Goal: Communication & Community: Answer question/provide support

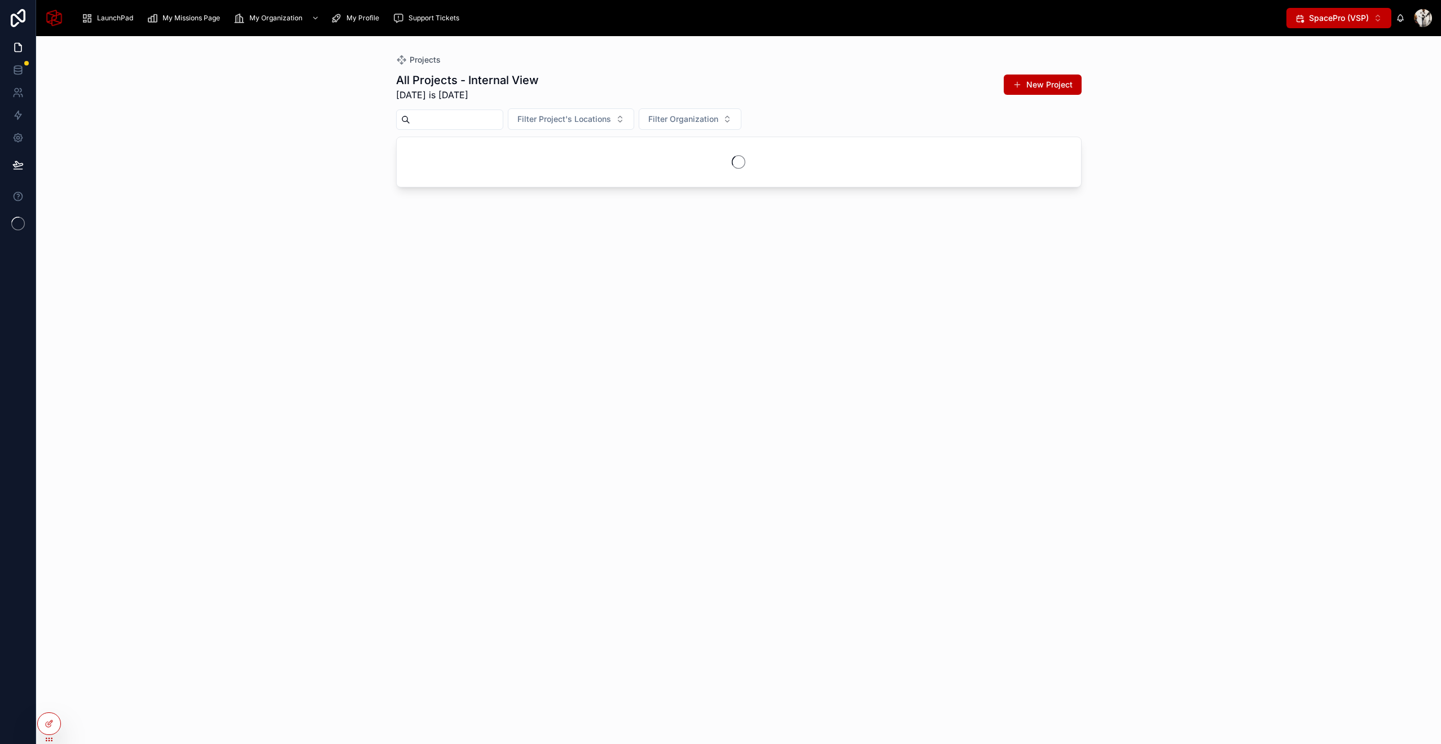
click at [1348, 114] on div "Projects All Projects - Internal View [DATE] is [DATE] New Project Filter Proje…" at bounding box center [738, 390] width 1405 height 708
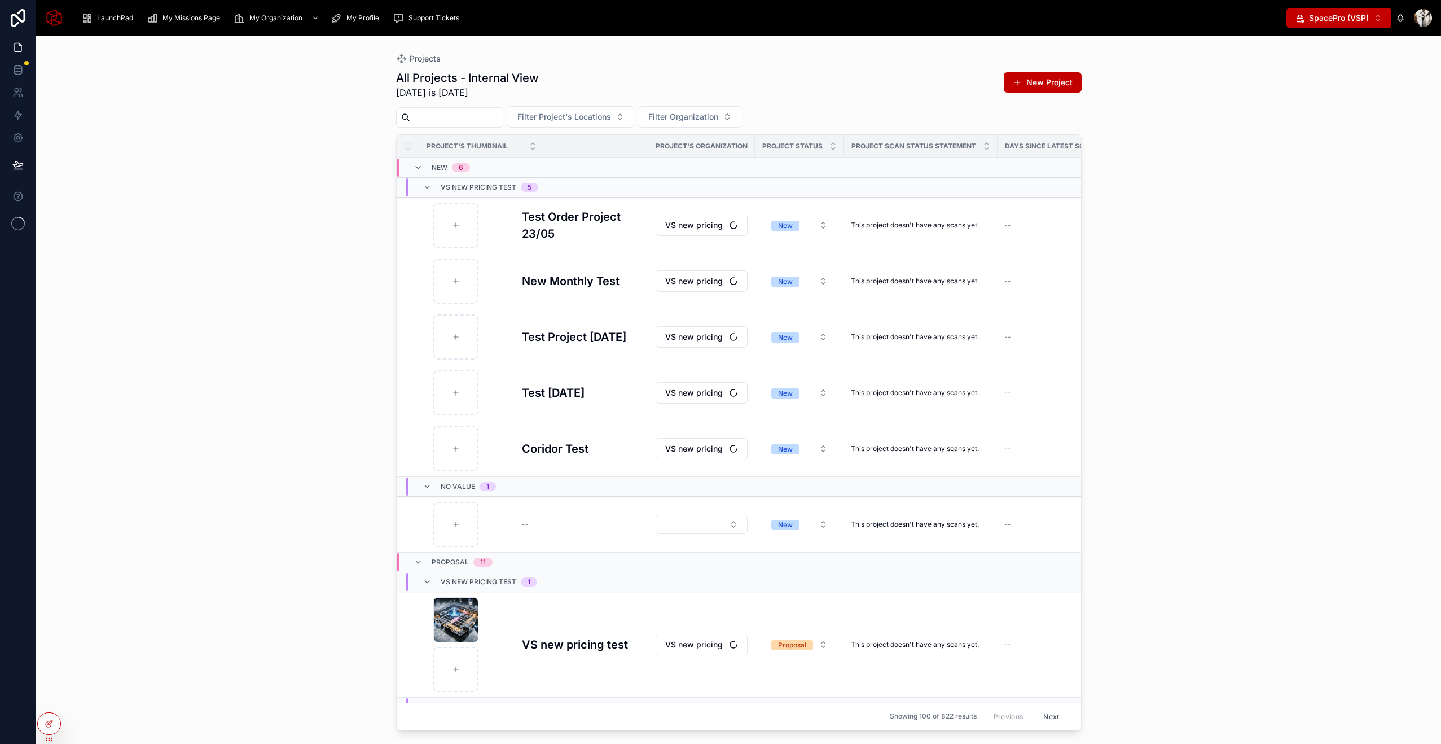
click at [1363, 23] on span "SpacePro (VSP)" at bounding box center [1339, 17] width 60 height 11
click at [1327, 60] on span "SpaceStation (VSS)" at bounding box center [1325, 63] width 73 height 11
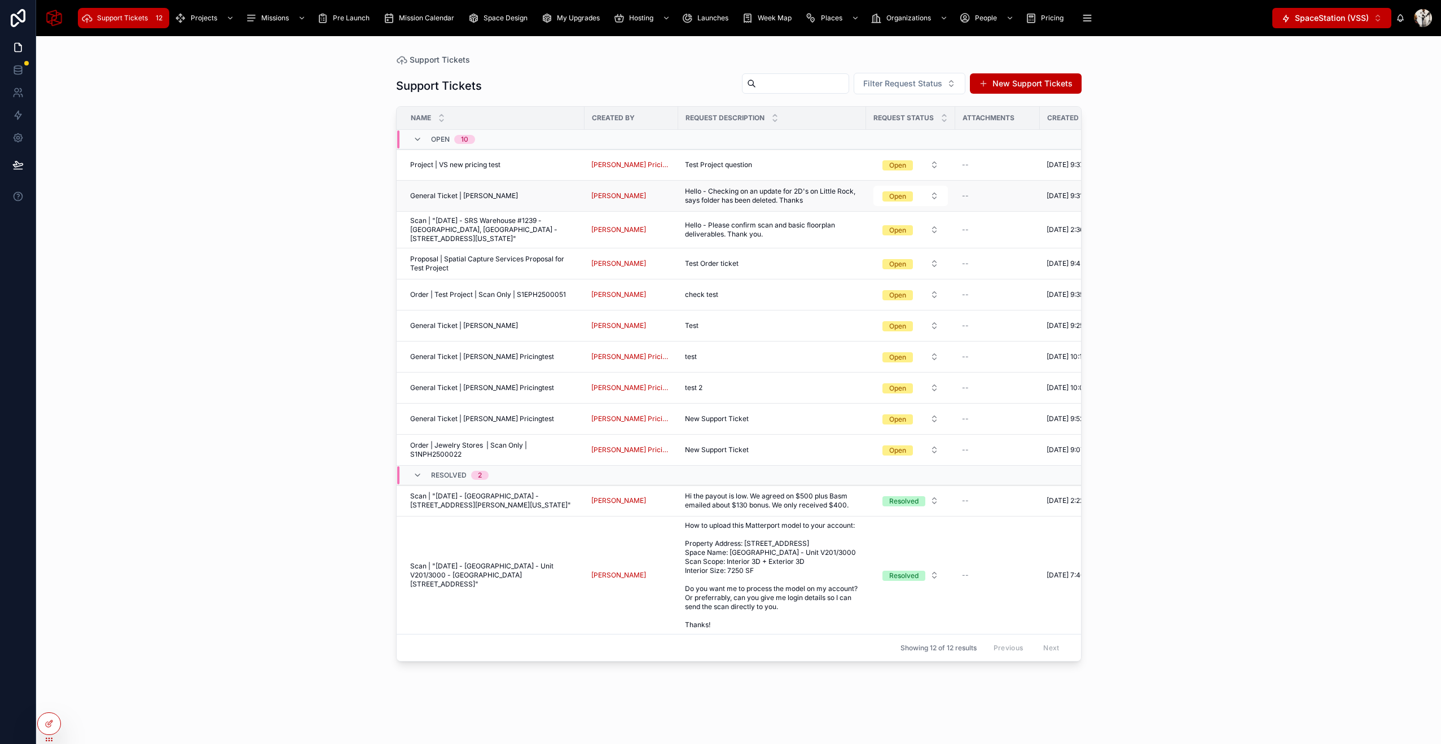
click at [699, 198] on span "Hello - Checking on an update for 2D's on Little Rock, says folder has been del…" at bounding box center [772, 196] width 174 height 18
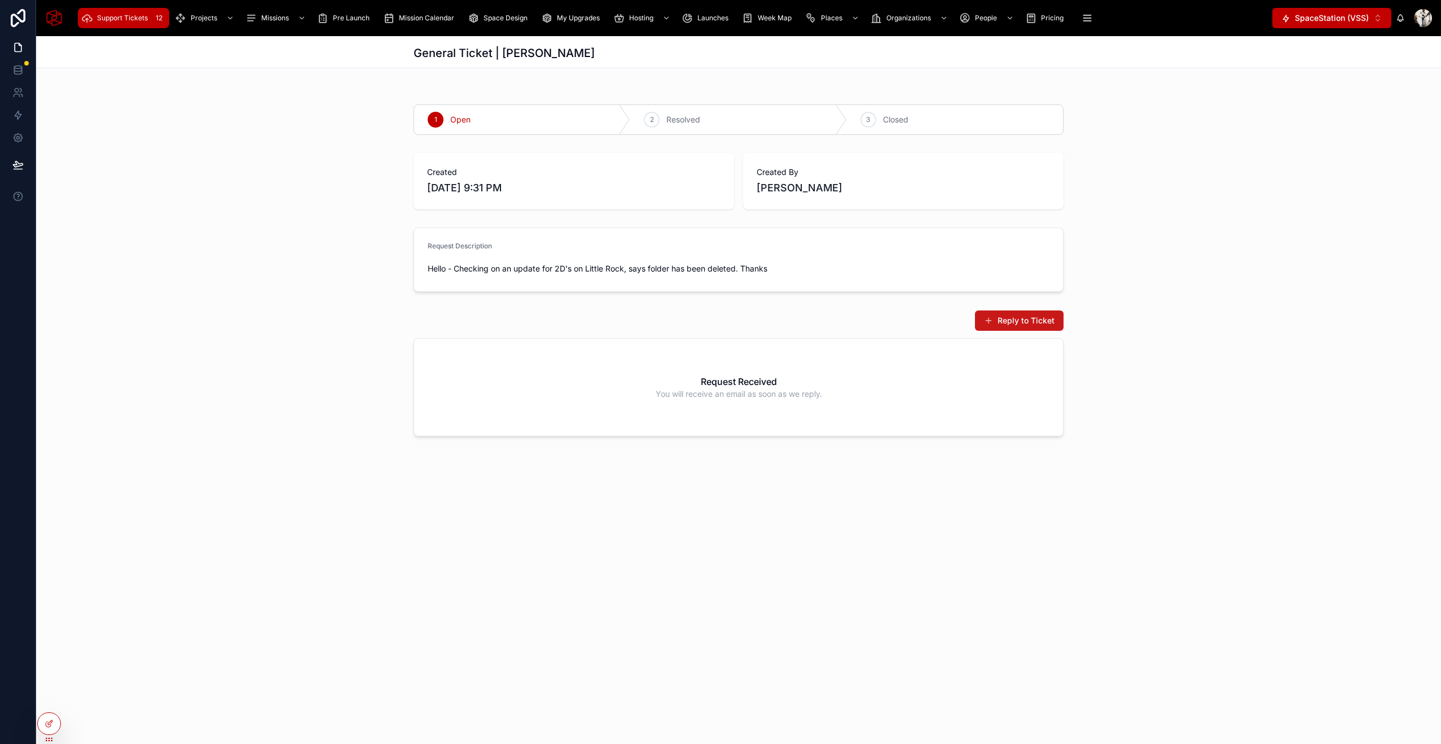
click at [1005, 315] on button "Reply to Ticket" at bounding box center [1019, 320] width 89 height 20
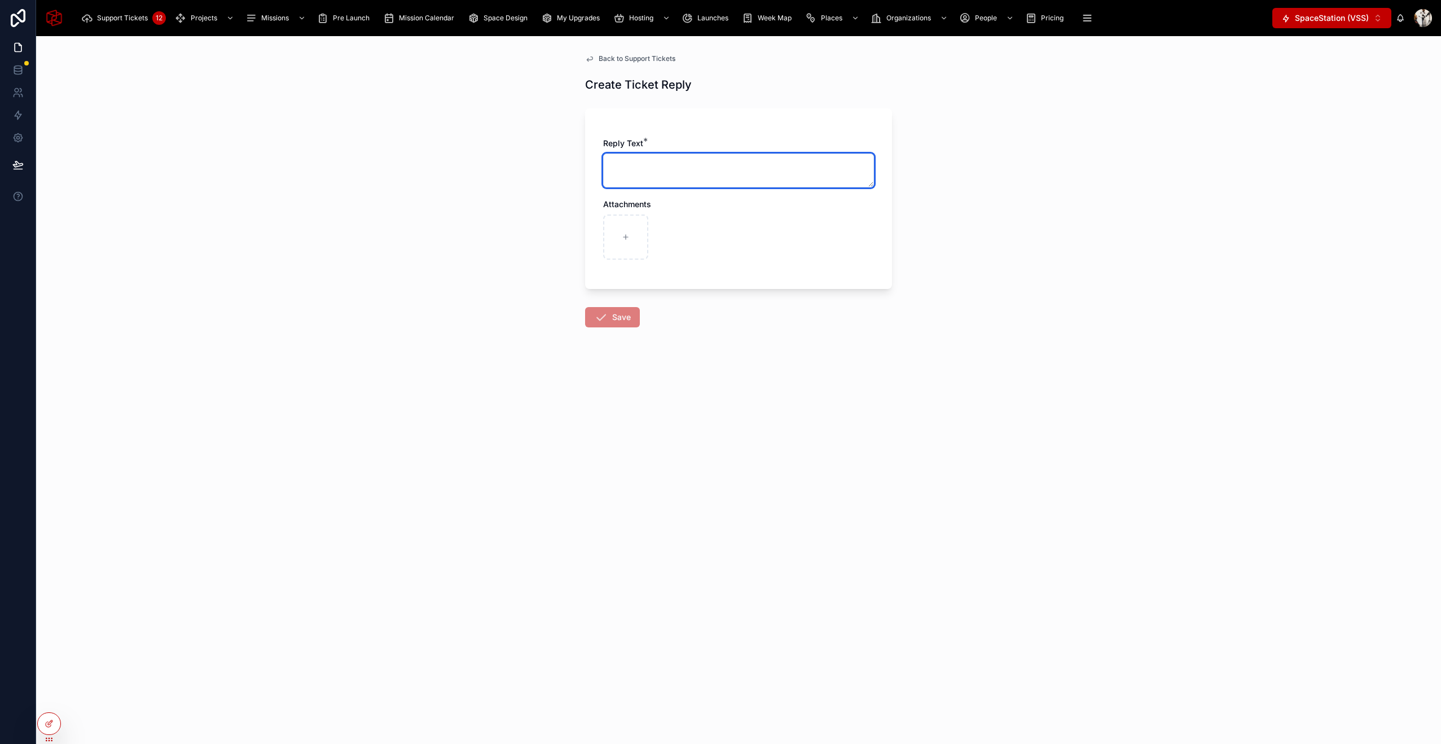
click at [714, 171] on textarea at bounding box center [738, 170] width 271 height 34
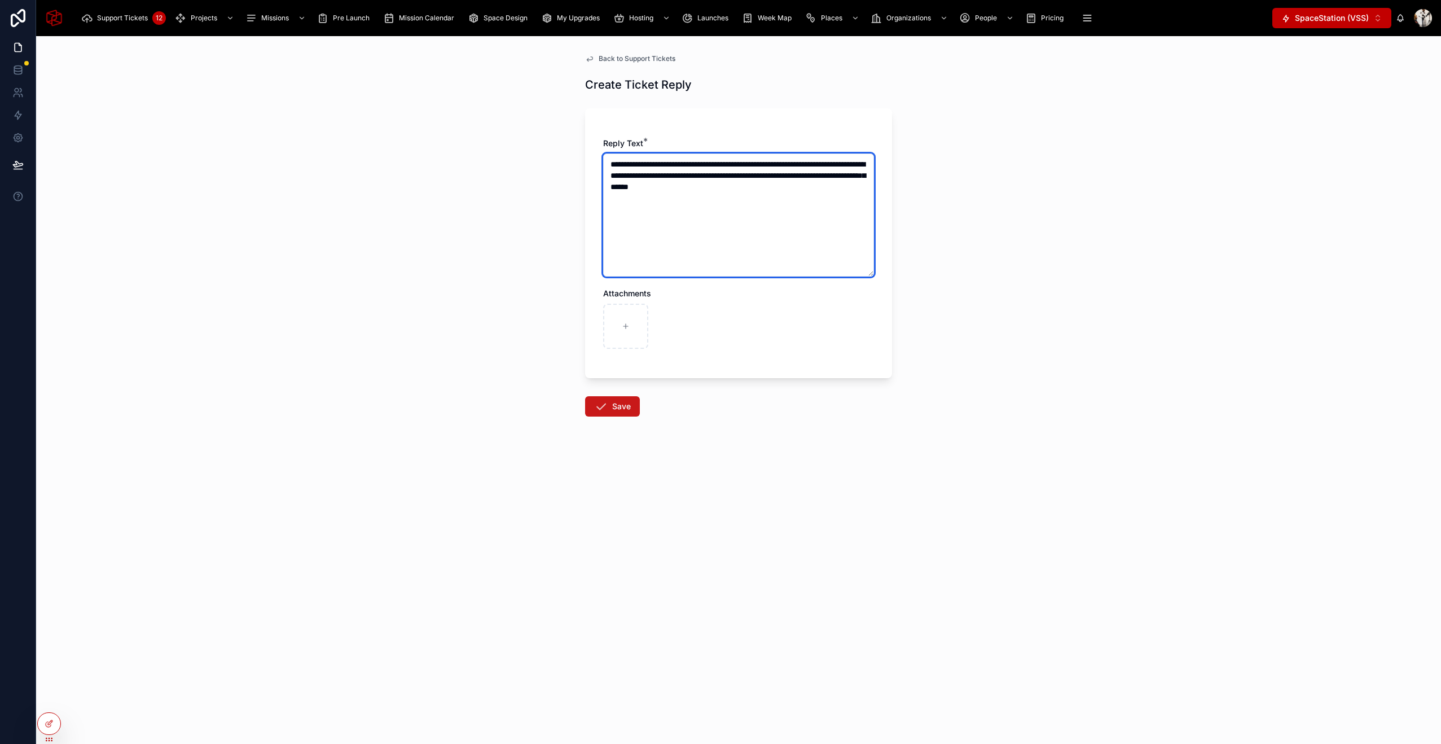
type textarea "**********"
click at [611, 402] on button "Save" at bounding box center [612, 406] width 55 height 20
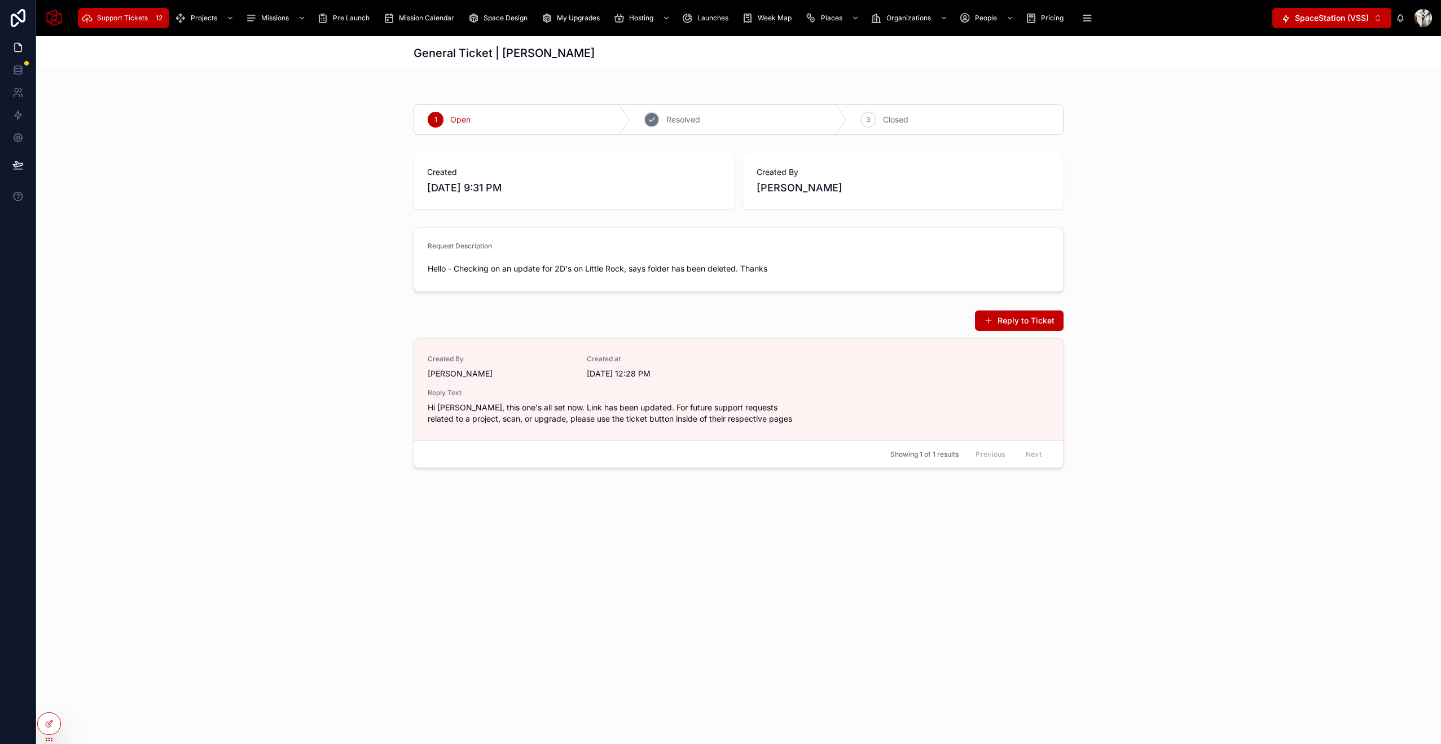
click at [706, 120] on div "2 Resolved" at bounding box center [738, 119] width 216 height 29
click at [110, 19] on span "Support Tickets" at bounding box center [122, 18] width 51 height 9
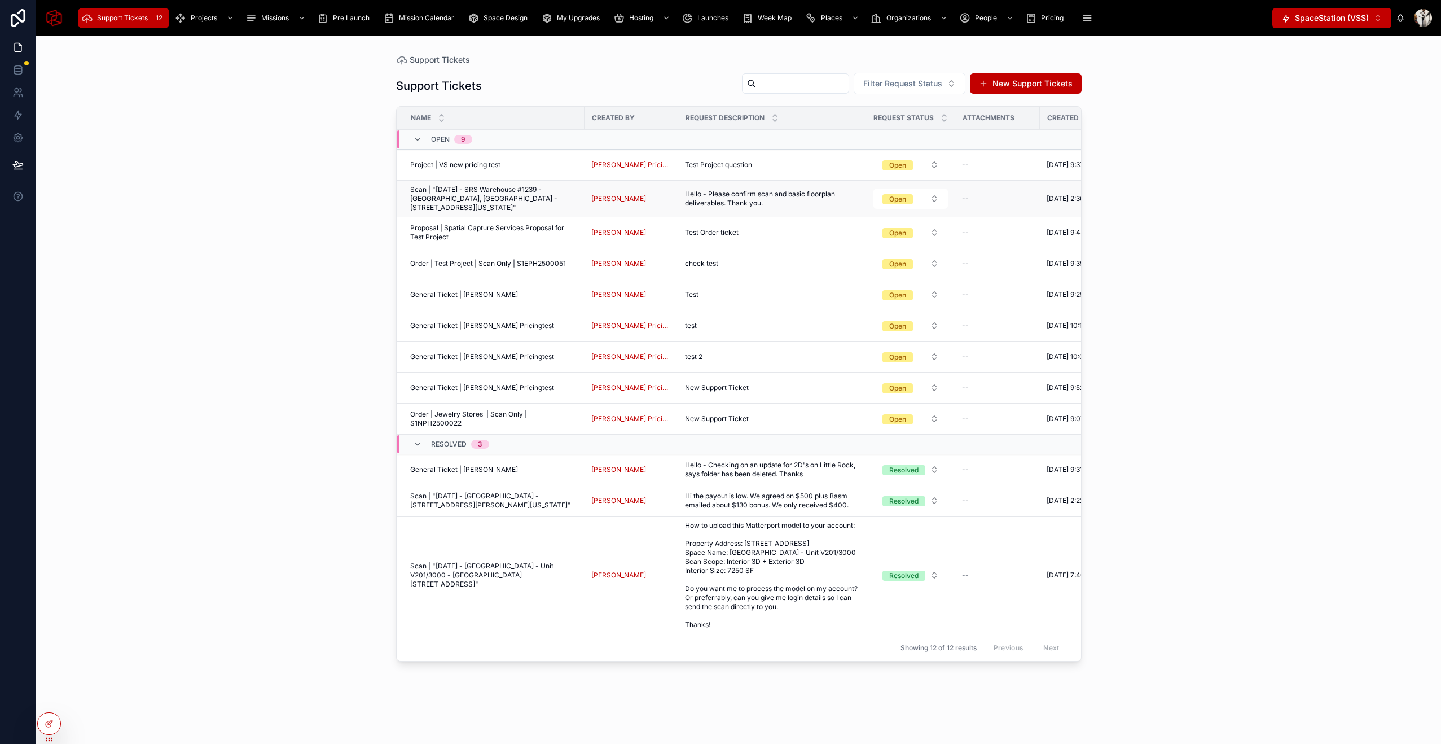
click at [778, 196] on span "Hello - Please confirm scan and basic floorplan deliverables. Thank you." at bounding box center [772, 199] width 174 height 18
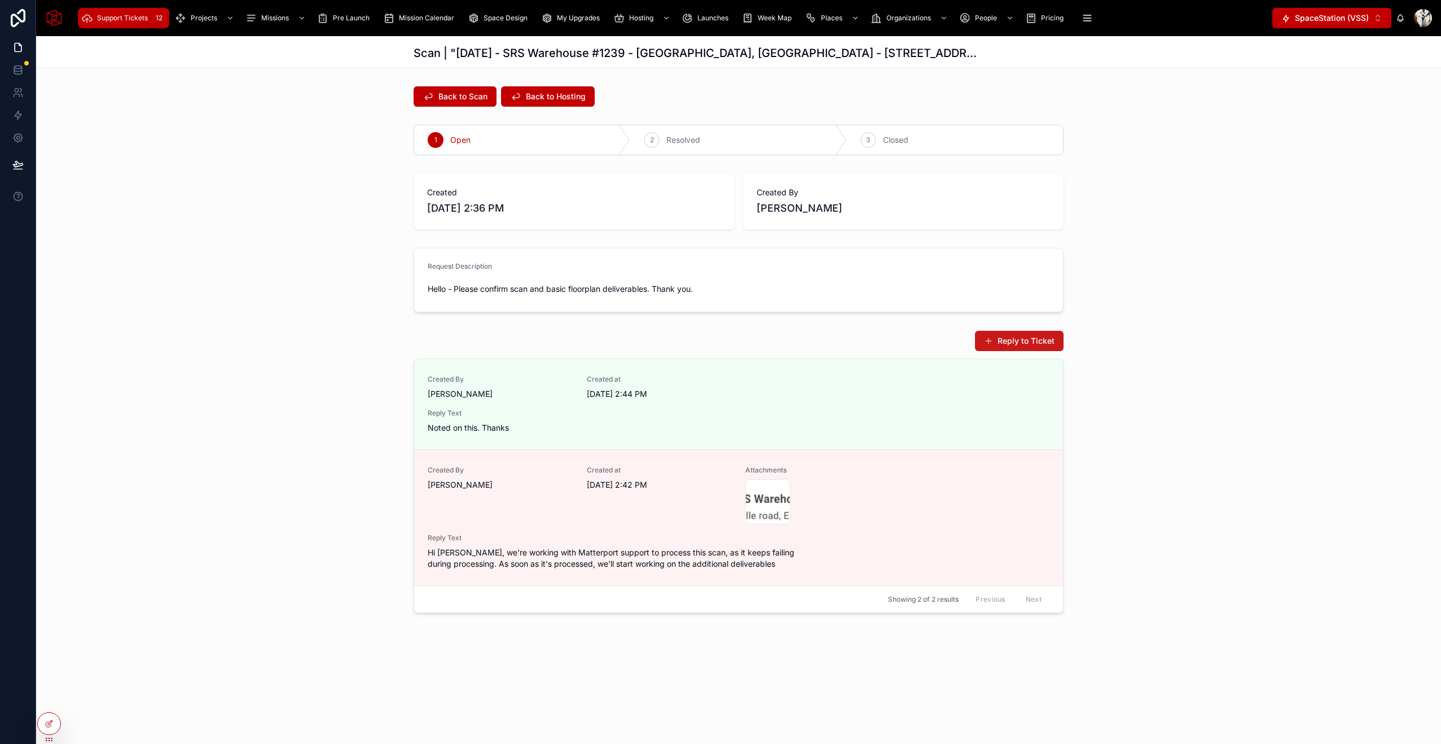
click at [1029, 340] on button "Reply to Ticket" at bounding box center [1019, 341] width 89 height 20
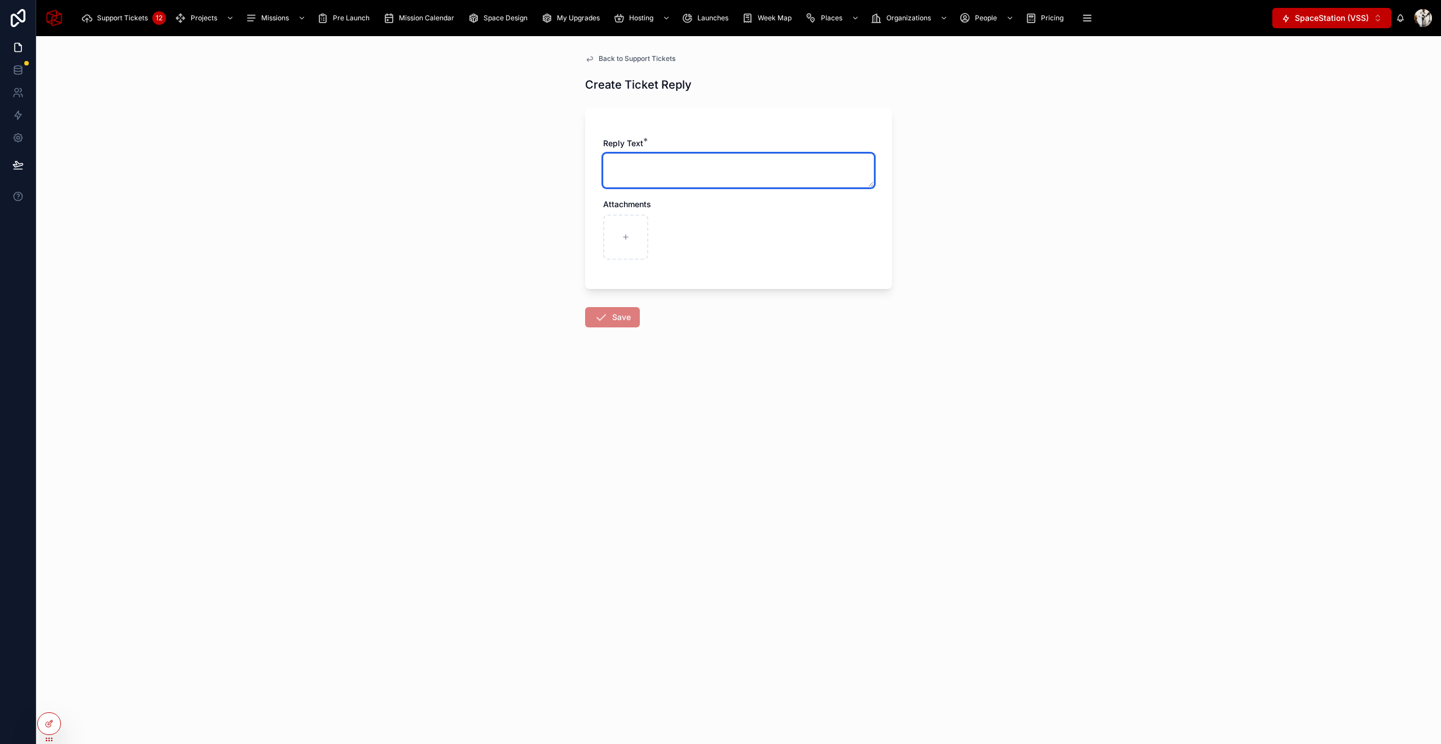
click at [694, 173] on textarea at bounding box center [738, 170] width 271 height 34
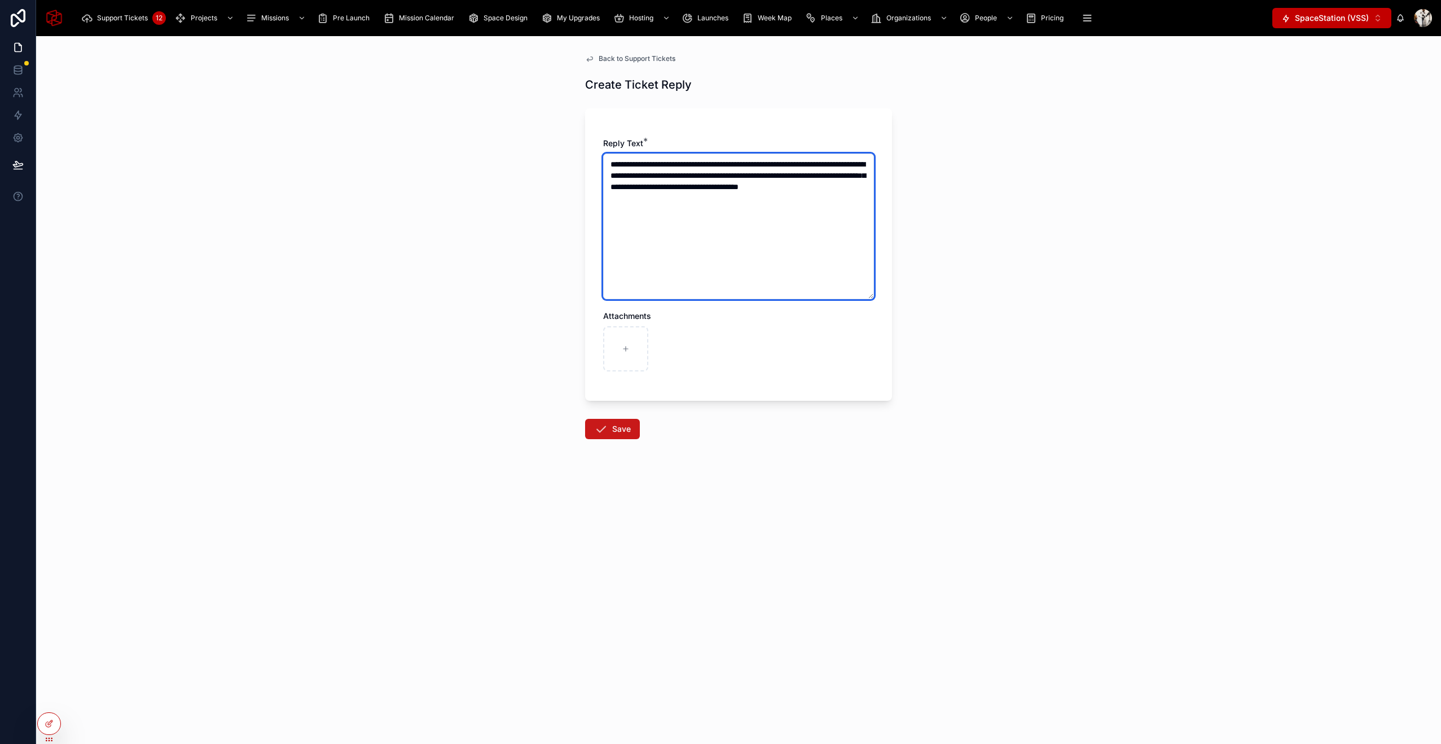
type textarea "**********"
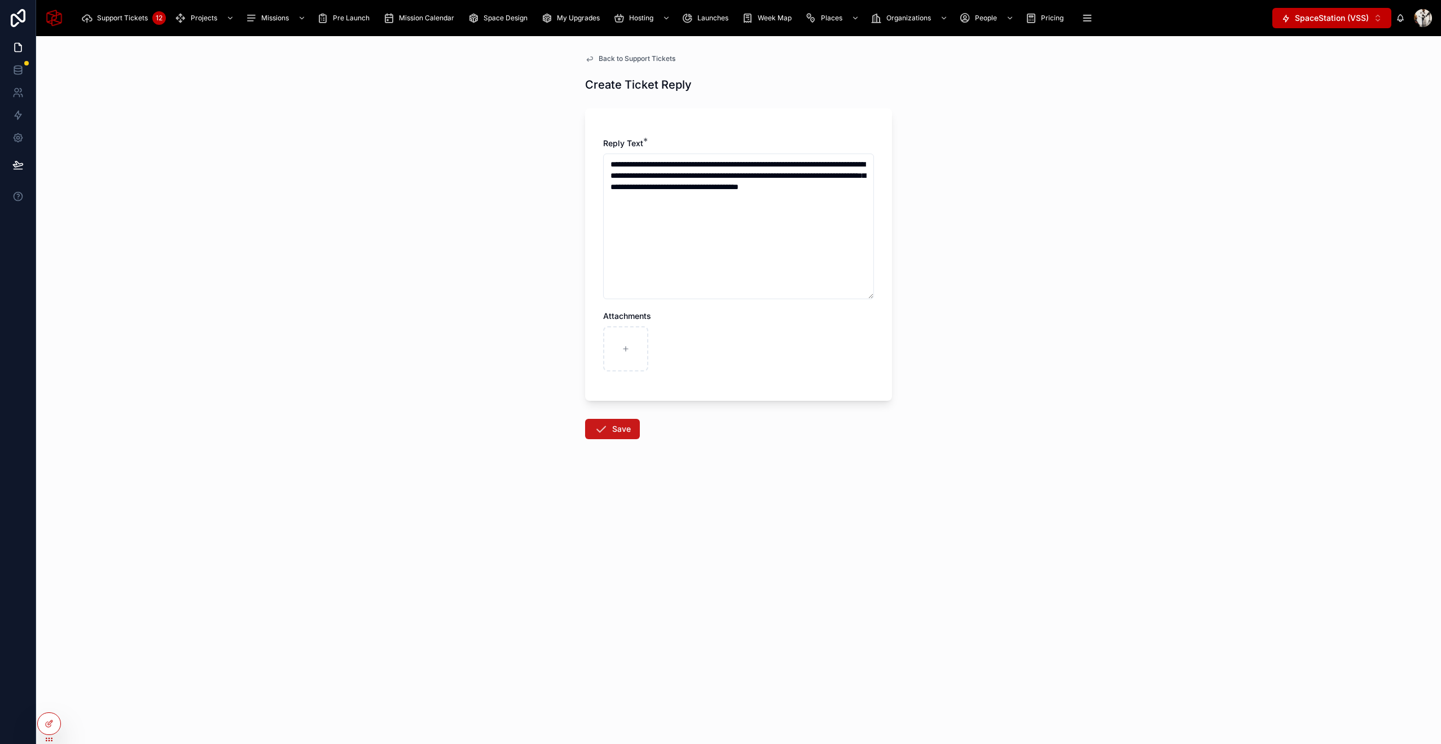
click at [600, 423] on icon at bounding box center [601, 429] width 14 height 14
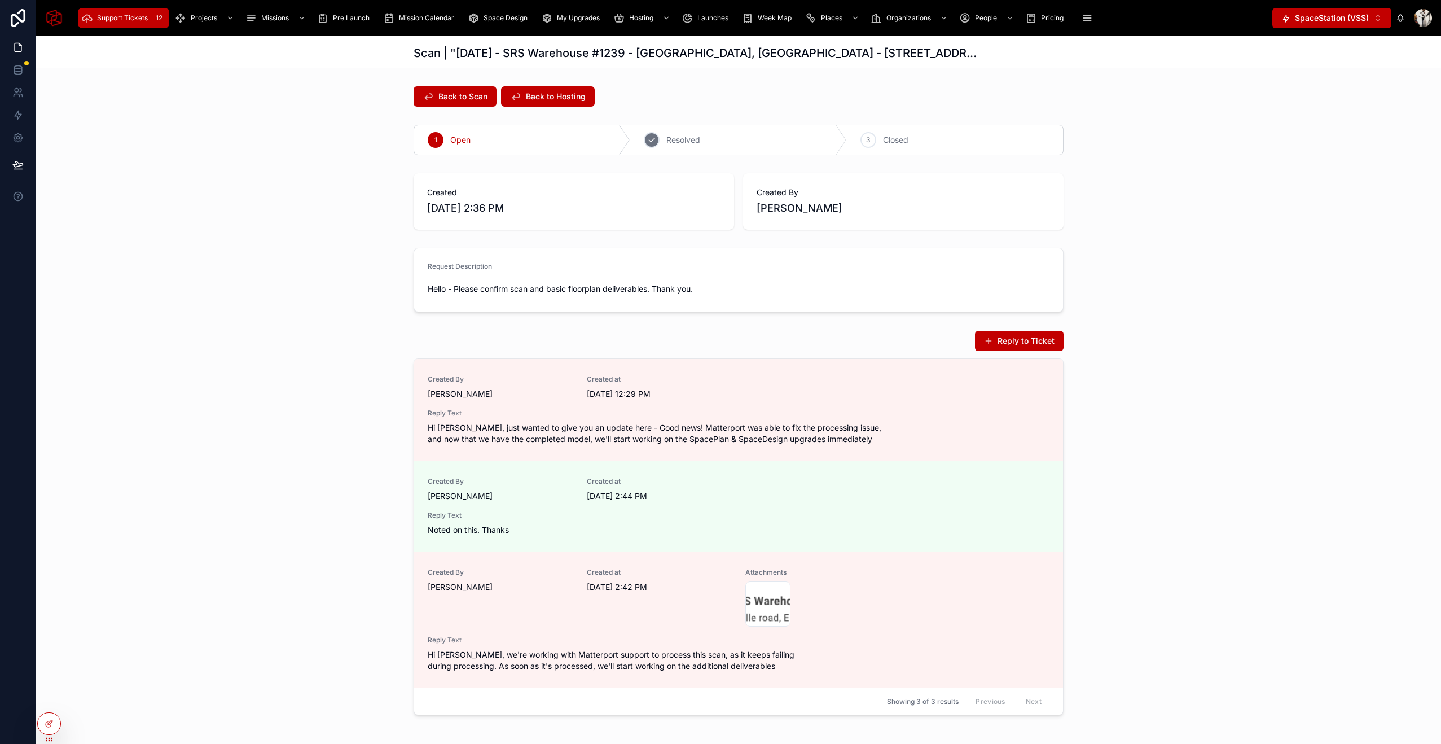
click at [670, 139] on span "Resolved" at bounding box center [683, 139] width 34 height 11
click at [120, 19] on span "Support Tickets" at bounding box center [122, 18] width 51 height 9
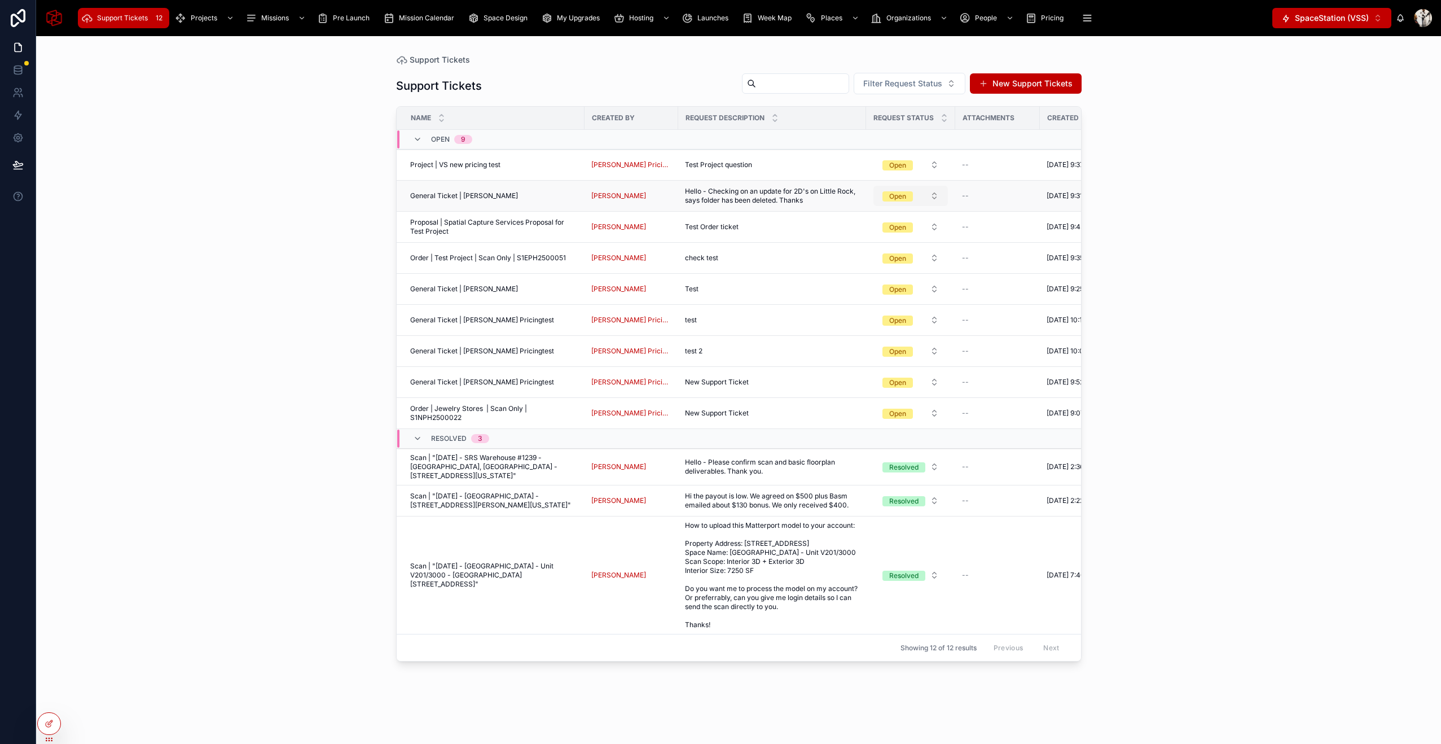
click at [903, 200] on span "Open" at bounding box center [898, 195] width 30 height 11
click at [885, 275] on div "Resolved" at bounding box center [901, 274] width 135 height 17
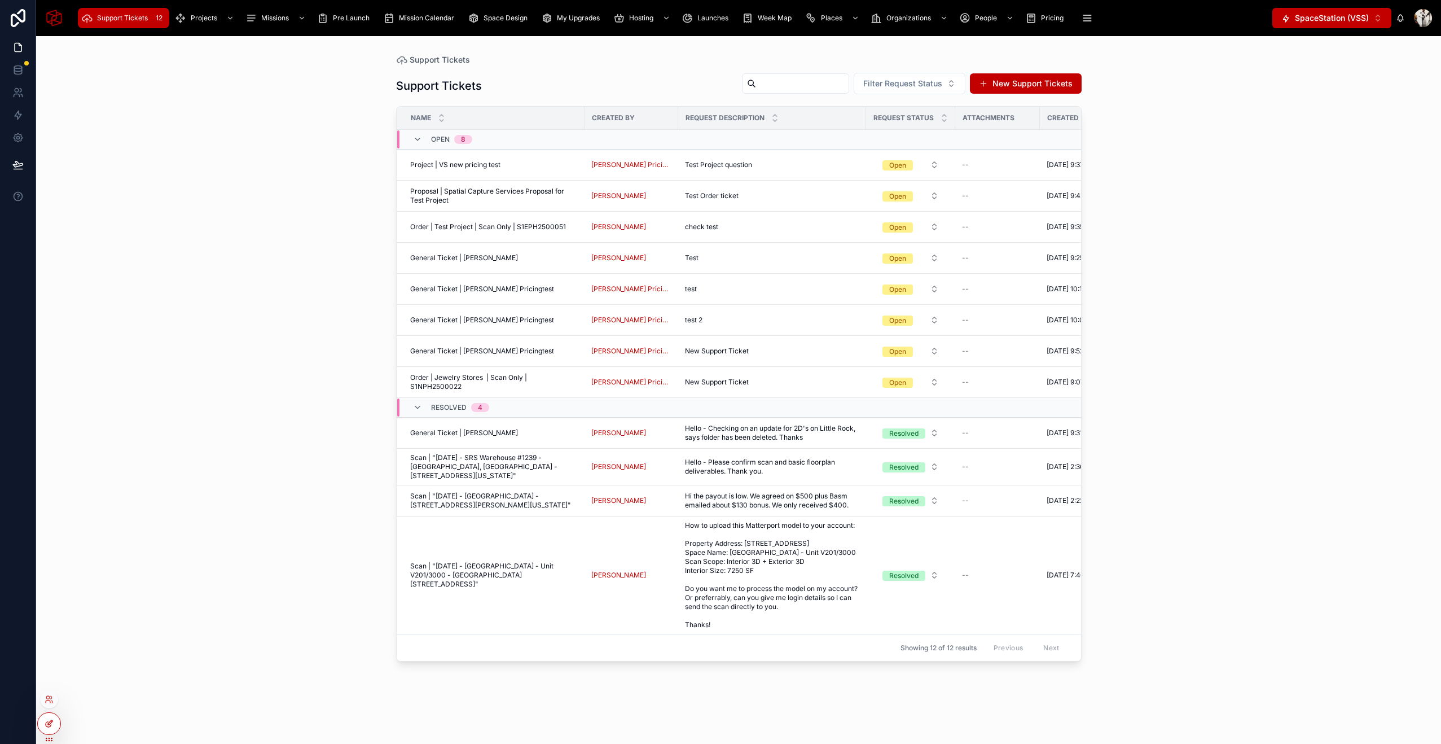
click at [52, 724] on icon at bounding box center [49, 723] width 9 height 9
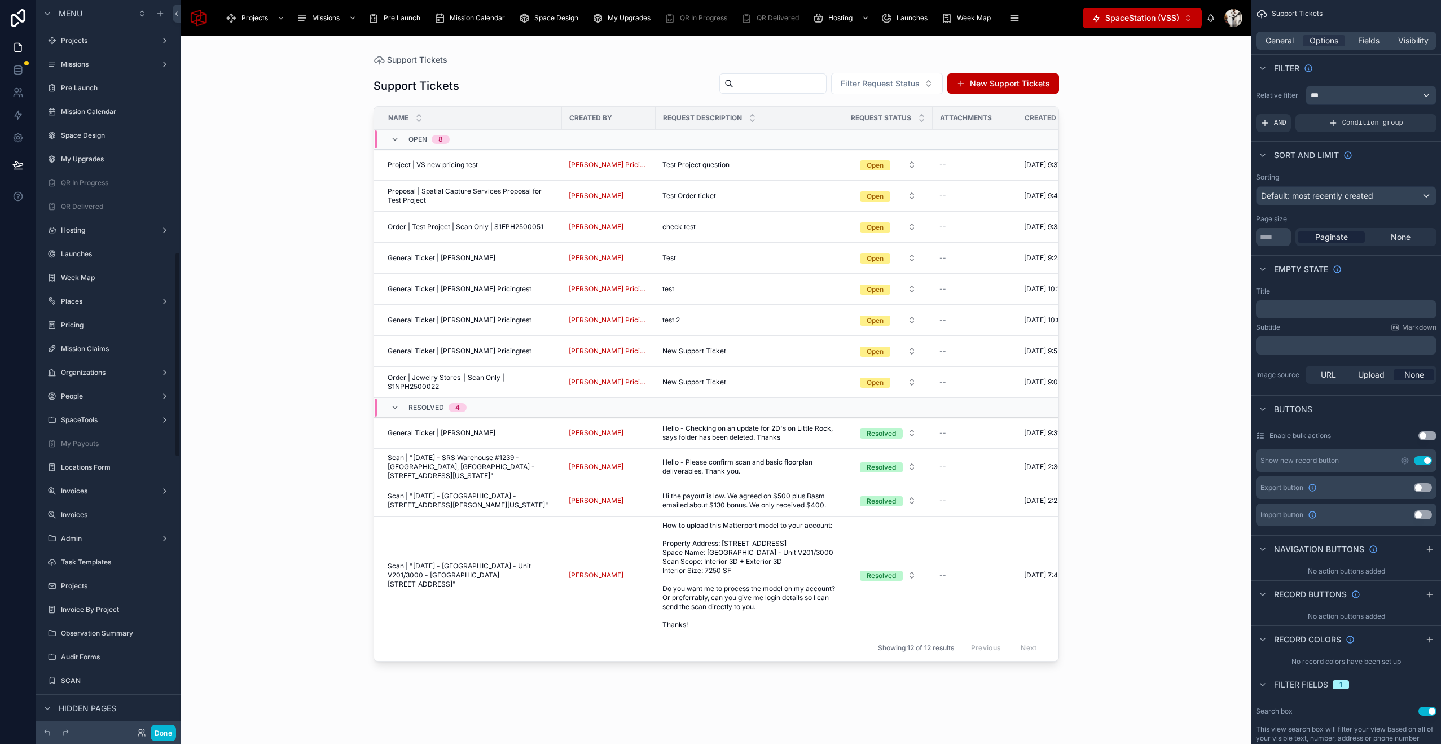
scroll to position [896, 0]
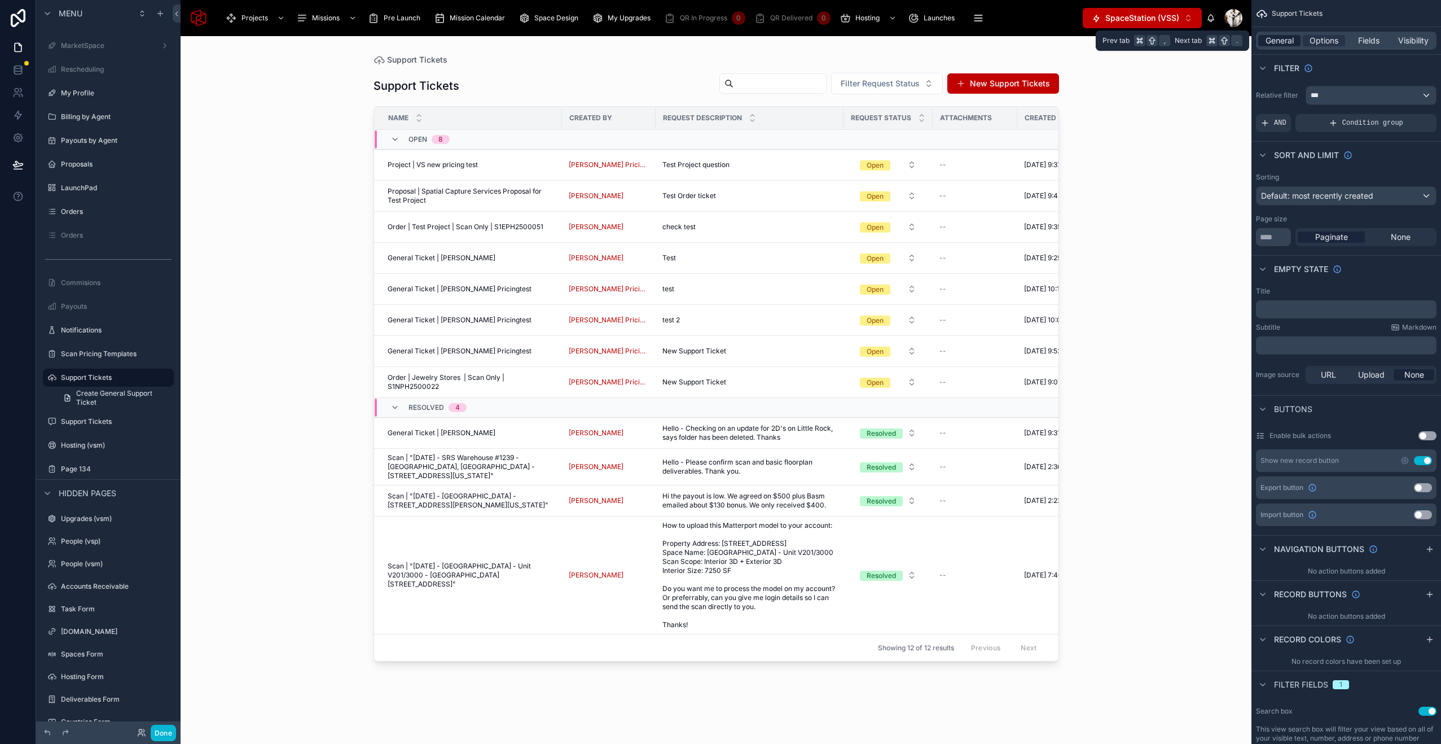
click at [1276, 40] on span "General" at bounding box center [1280, 40] width 28 height 11
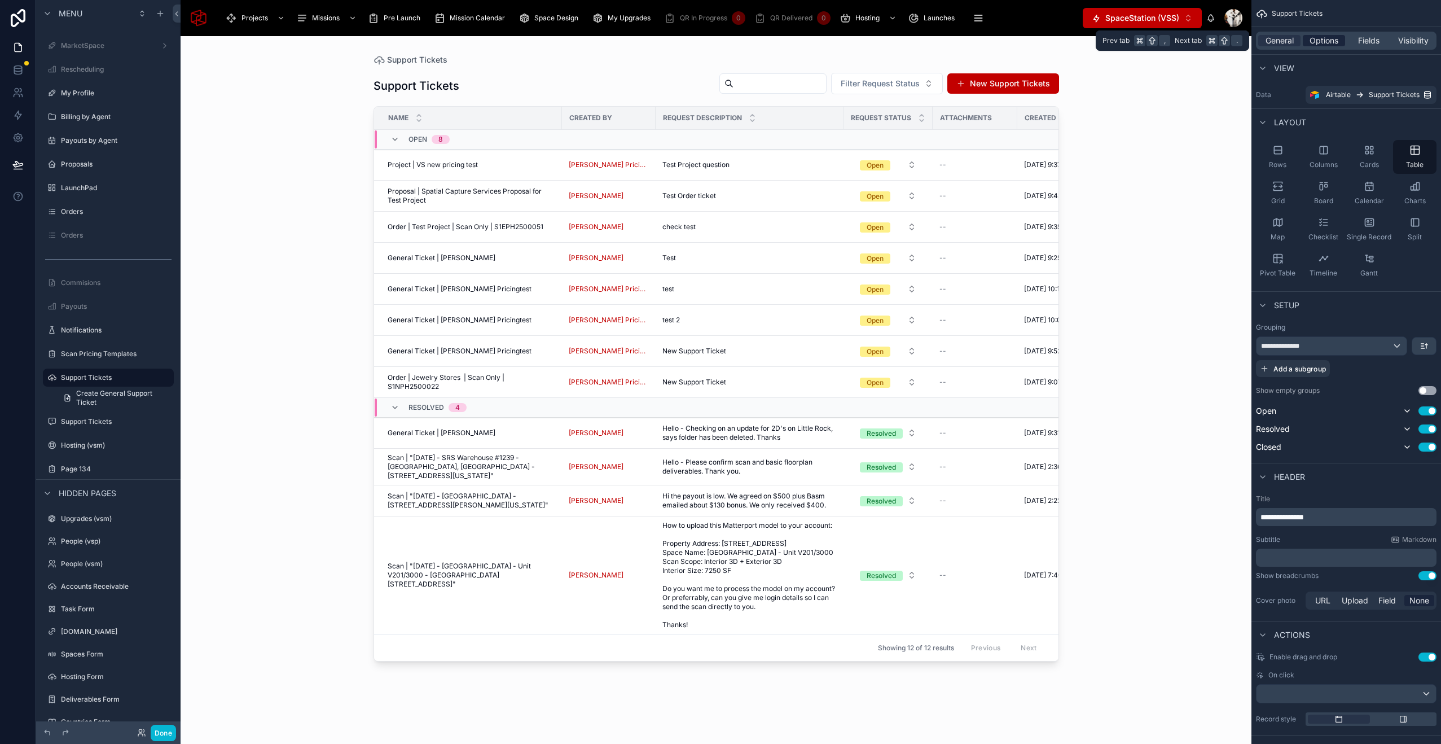
click at [1332, 36] on span "Options" at bounding box center [1324, 40] width 29 height 11
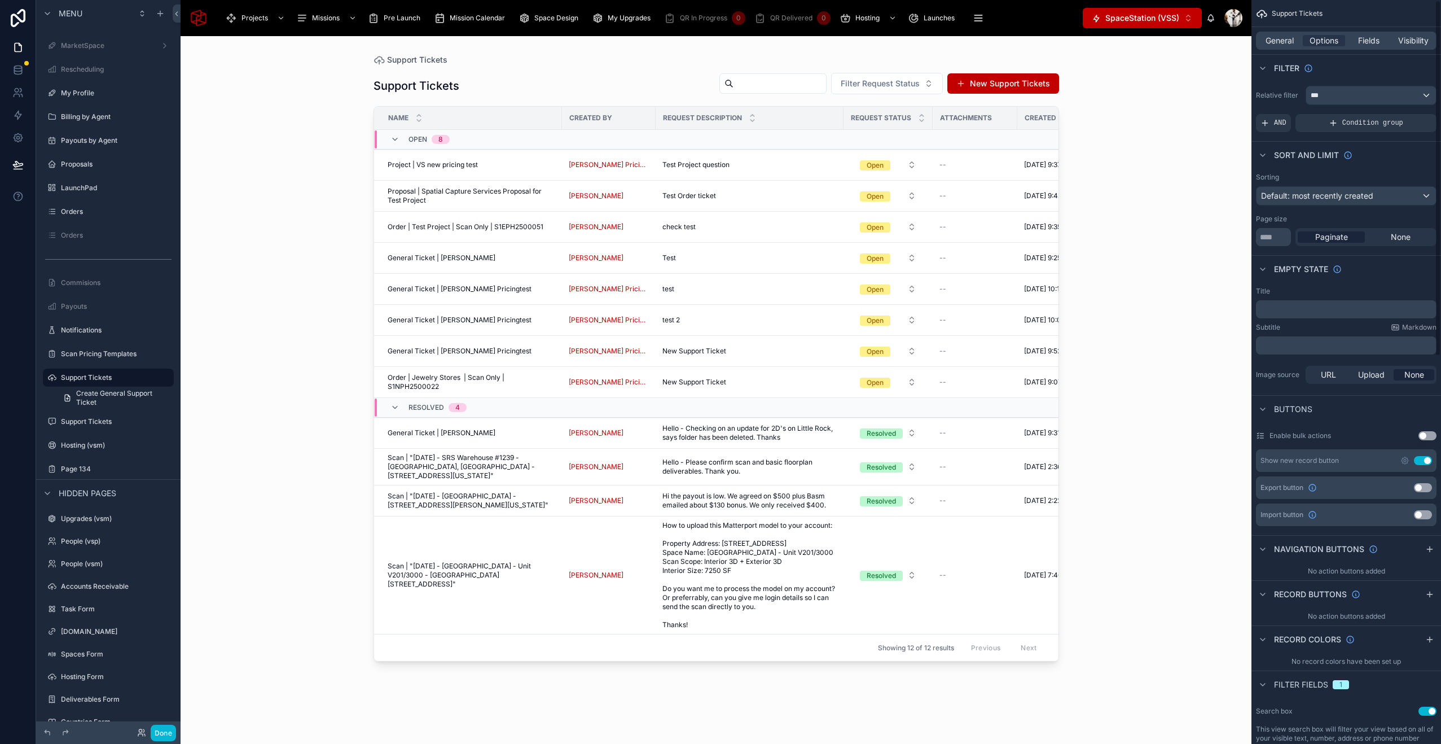
click at [1398, 30] on div "General Options Fields Visibility" at bounding box center [1347, 40] width 190 height 27
click at [1405, 42] on span "Visibility" at bounding box center [1413, 40] width 30 height 11
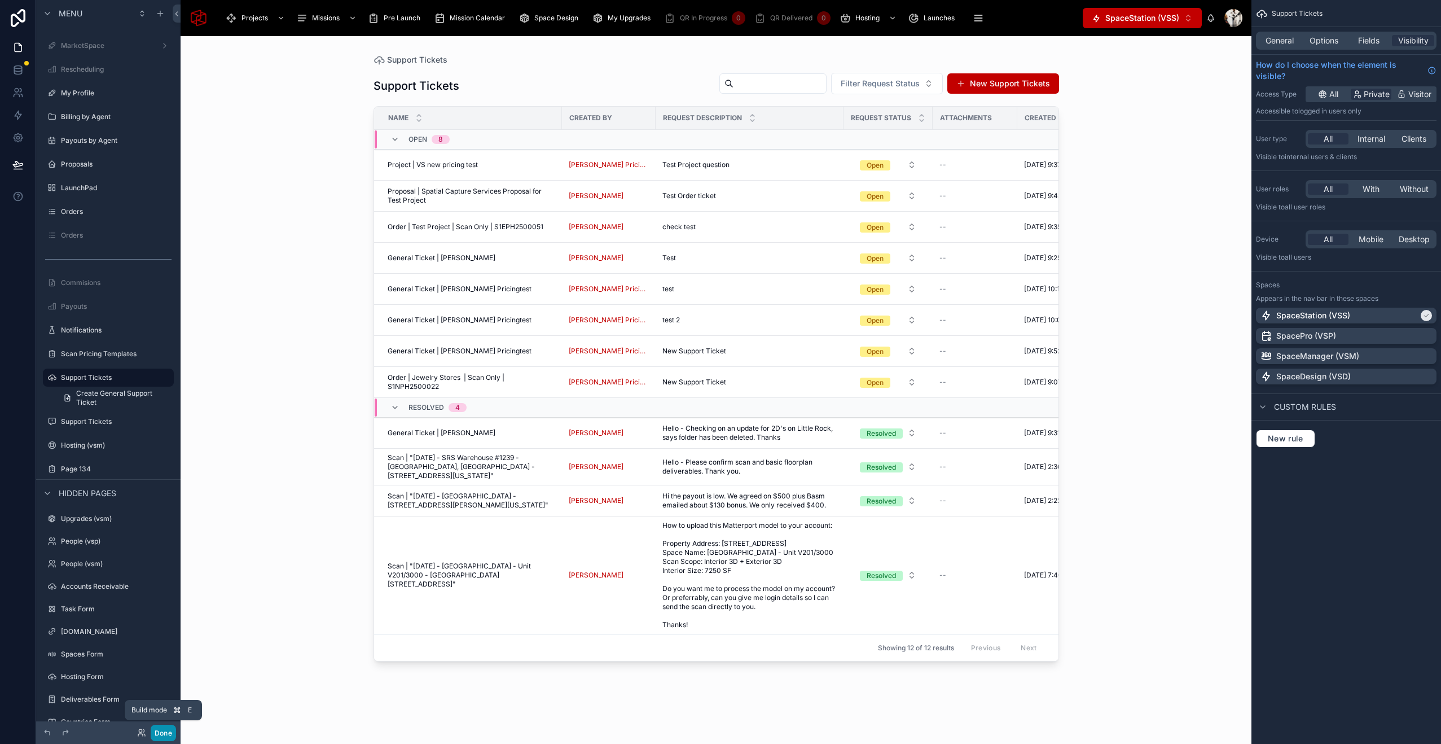
click at [166, 736] on button "Done" at bounding box center [163, 733] width 25 height 16
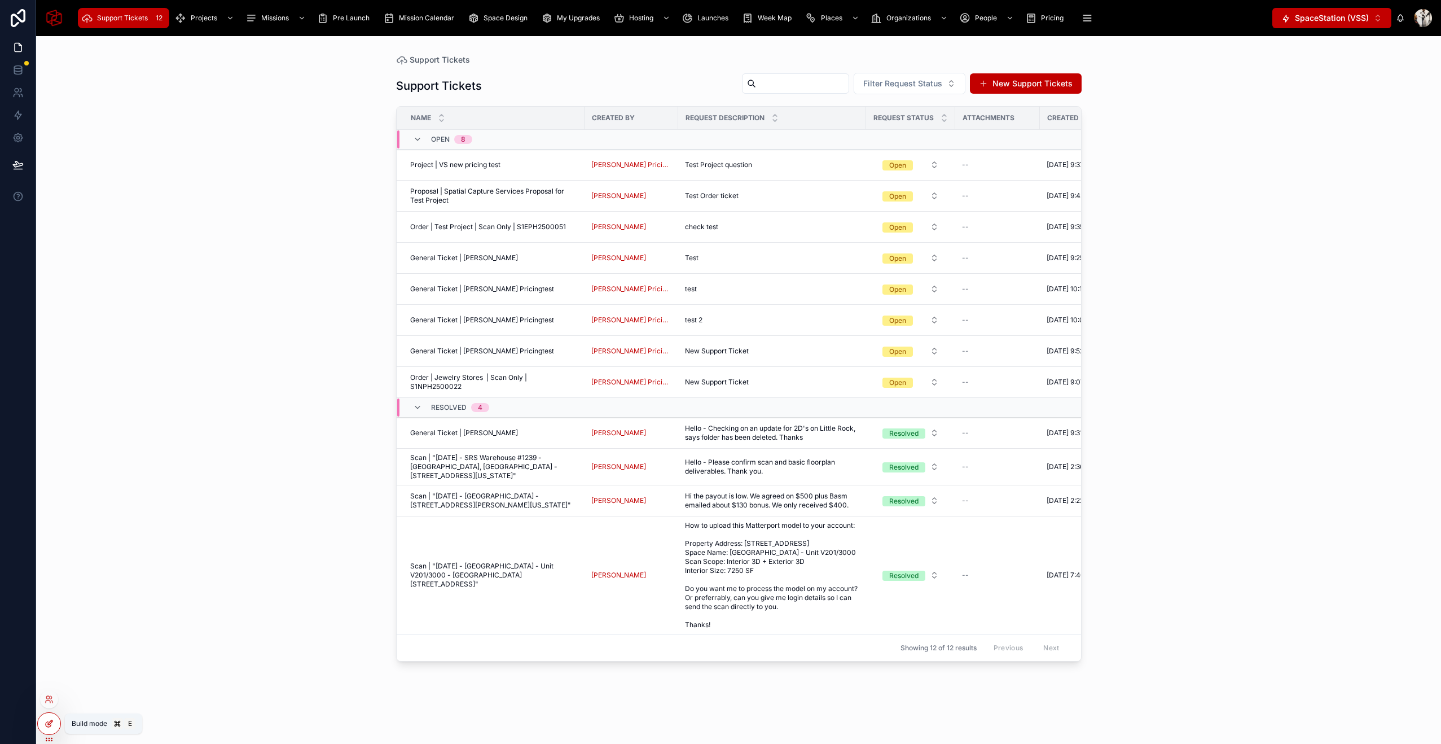
click at [47, 722] on icon at bounding box center [48, 724] width 5 height 5
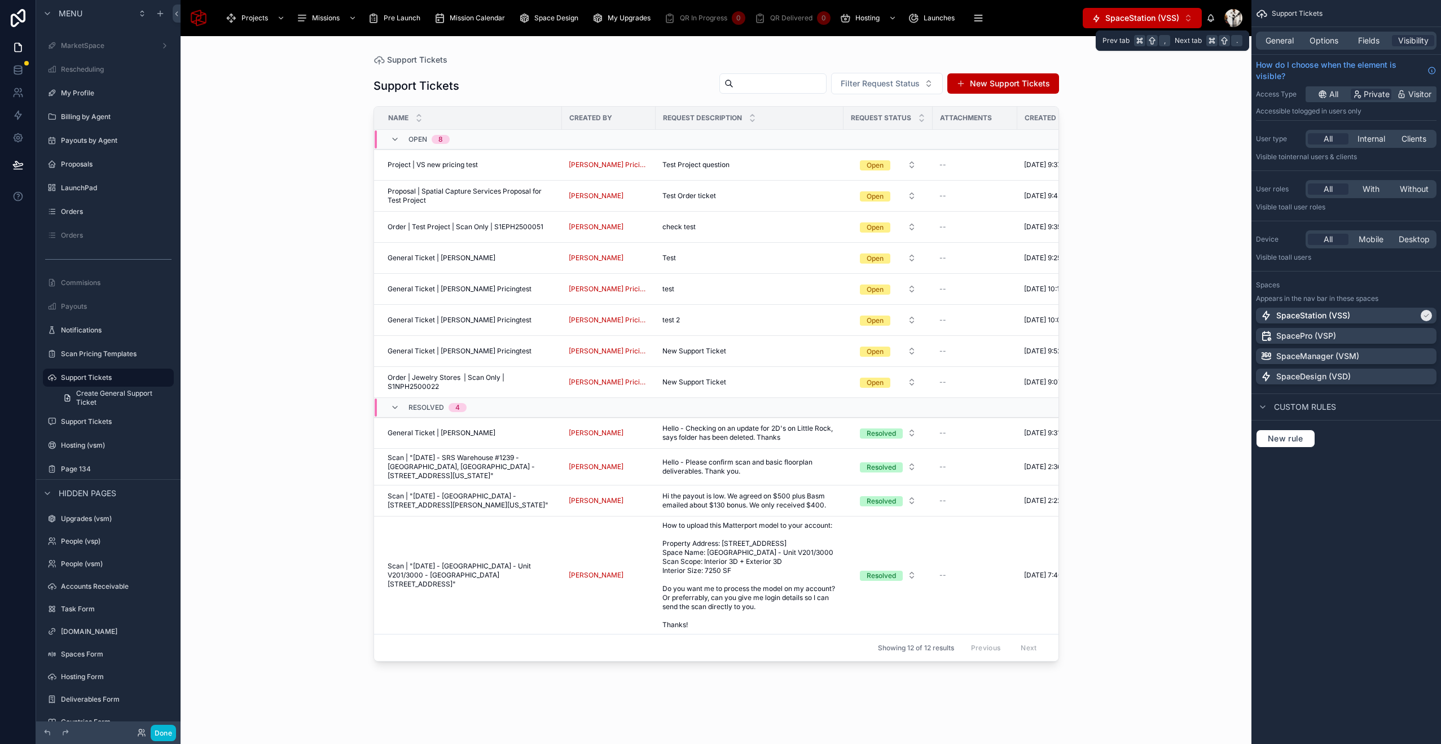
click at [1341, 33] on div "General Options Fields Visibility" at bounding box center [1346, 41] width 181 height 18
click at [1331, 39] on span "Options" at bounding box center [1324, 40] width 29 height 11
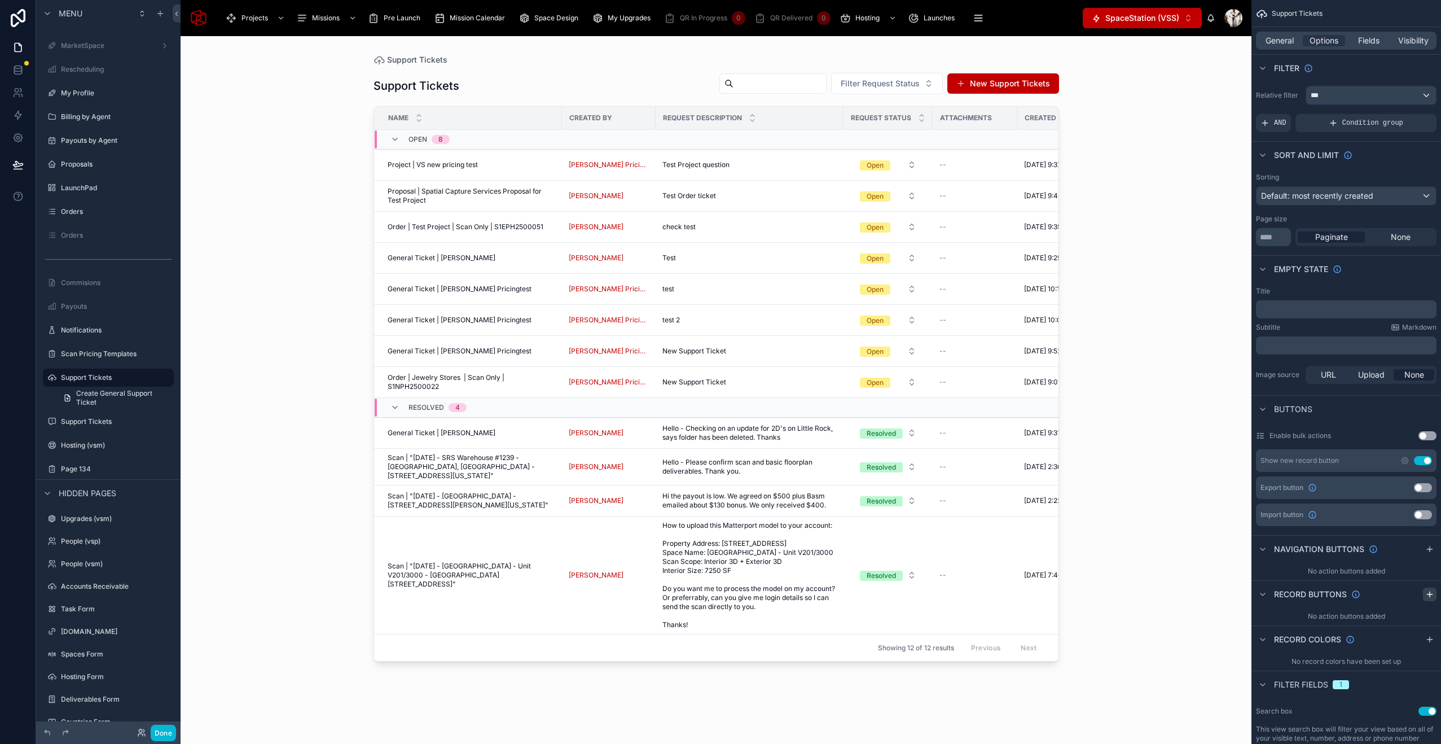
click at [1427, 594] on icon "scrollable content" at bounding box center [1429, 594] width 5 height 0
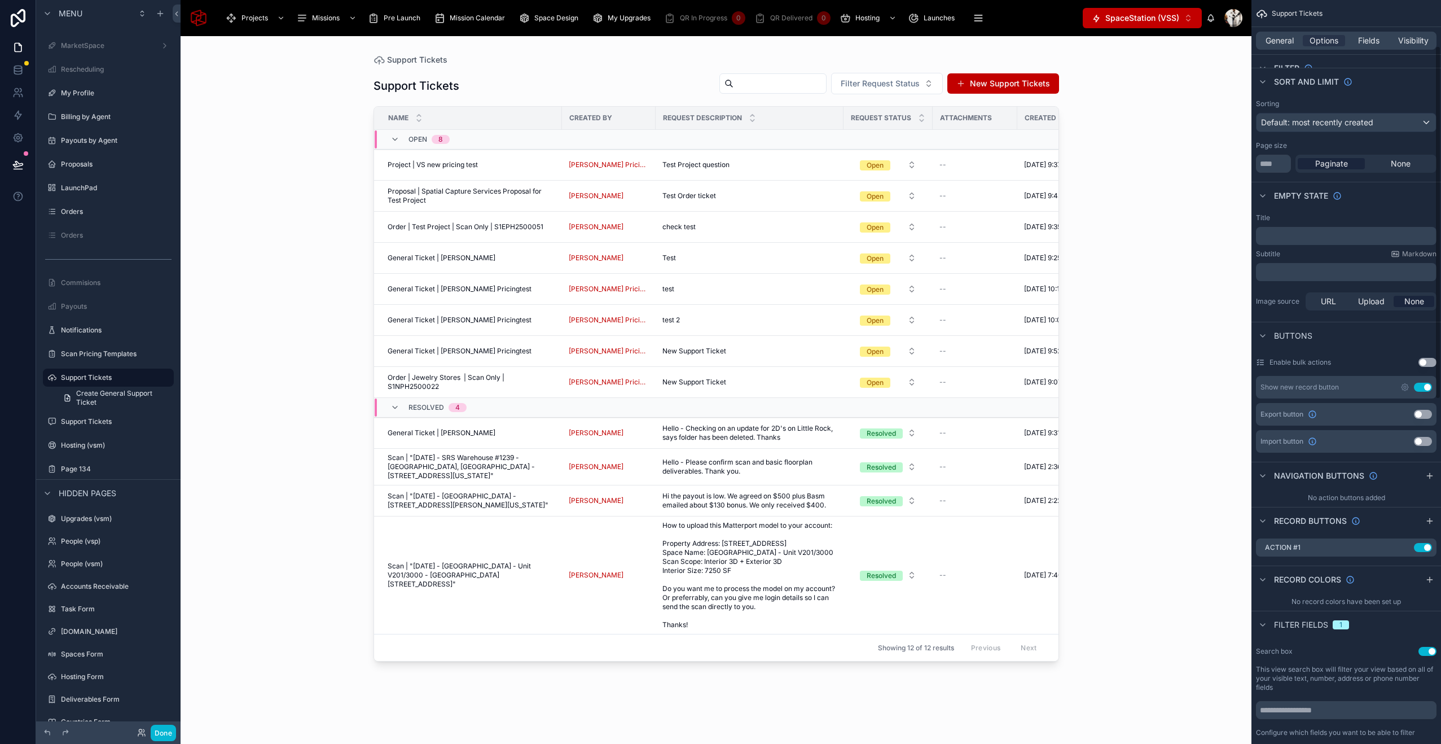
scroll to position [96, 0]
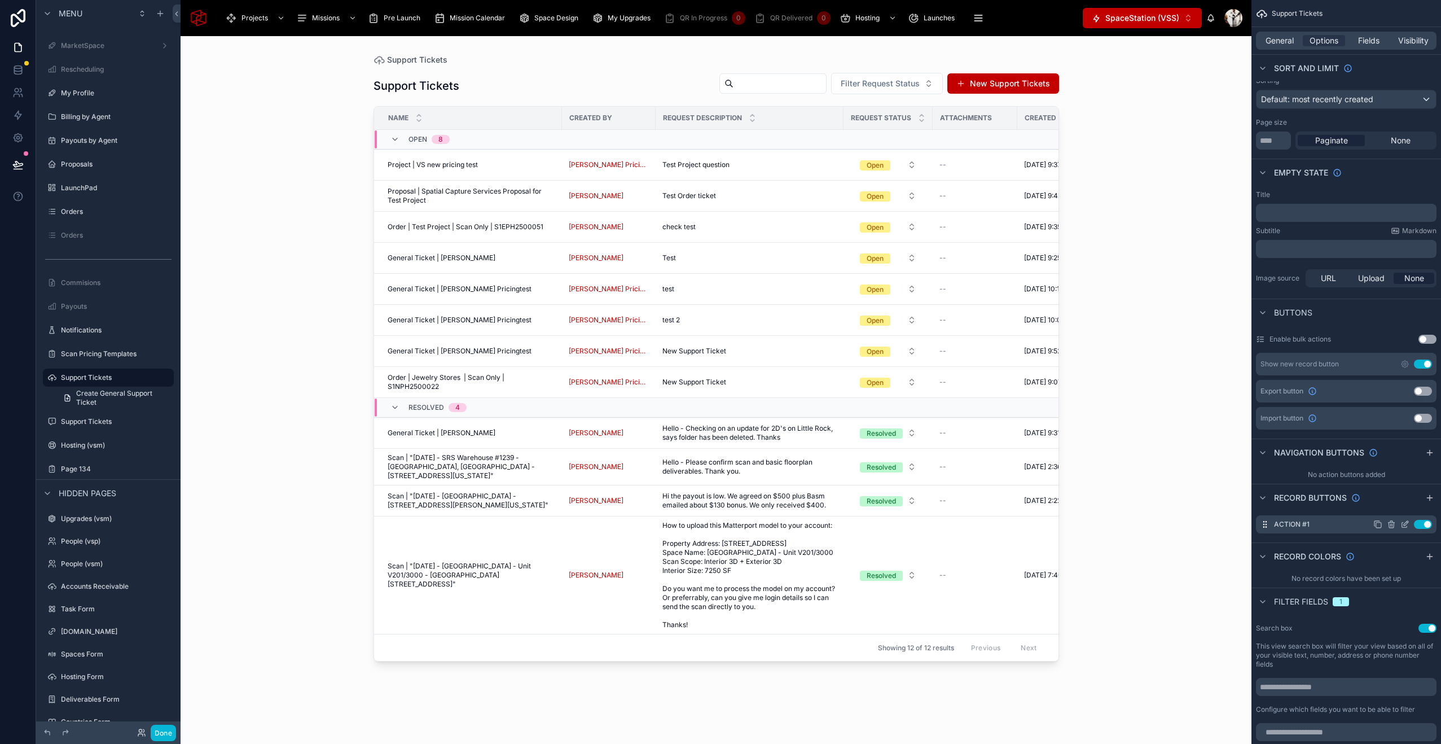
click at [1406, 526] on icon "scrollable content" at bounding box center [1405, 524] width 9 height 9
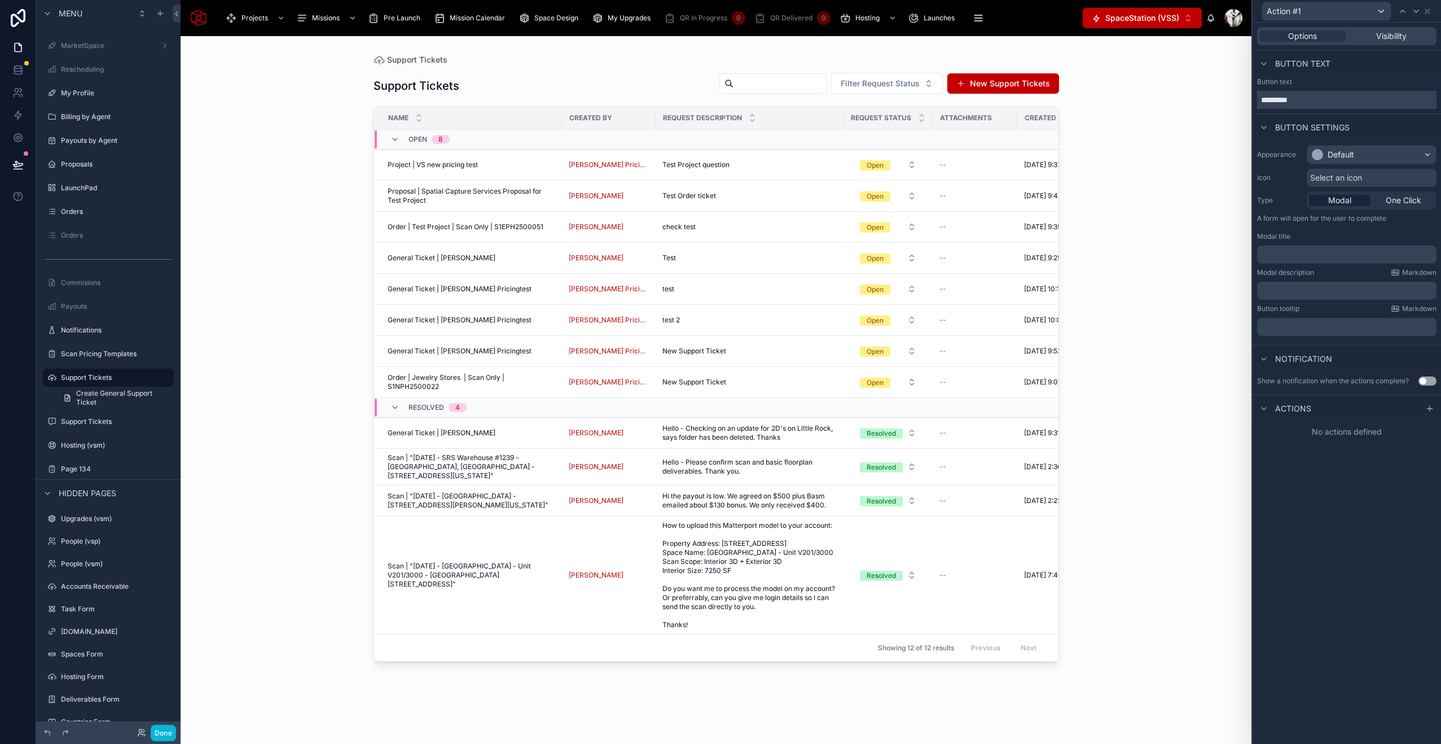
click at [1310, 99] on input "*********" at bounding box center [1346, 100] width 179 height 18
type input "******"
click at [1367, 152] on div "Default" at bounding box center [1372, 155] width 129 height 18
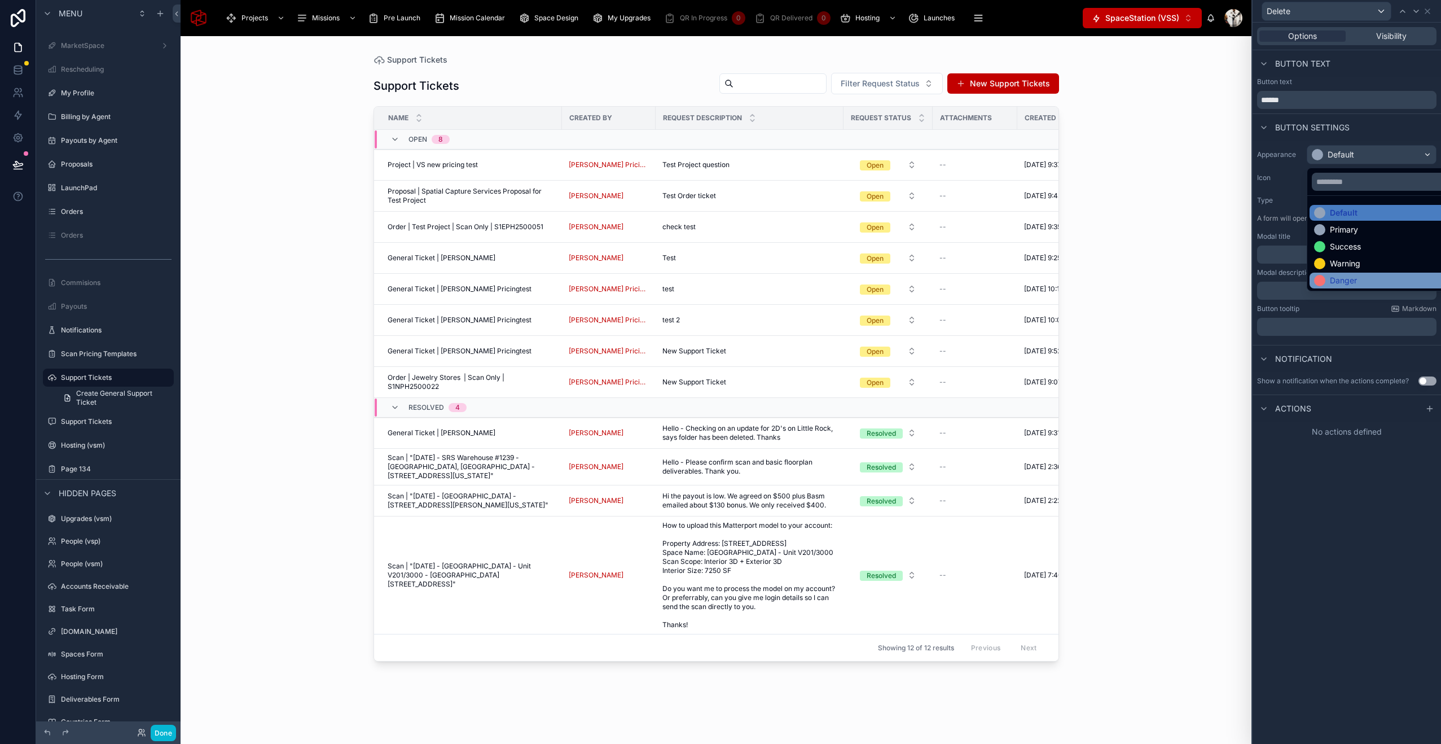
click at [1348, 275] on div "Danger" at bounding box center [1343, 280] width 27 height 11
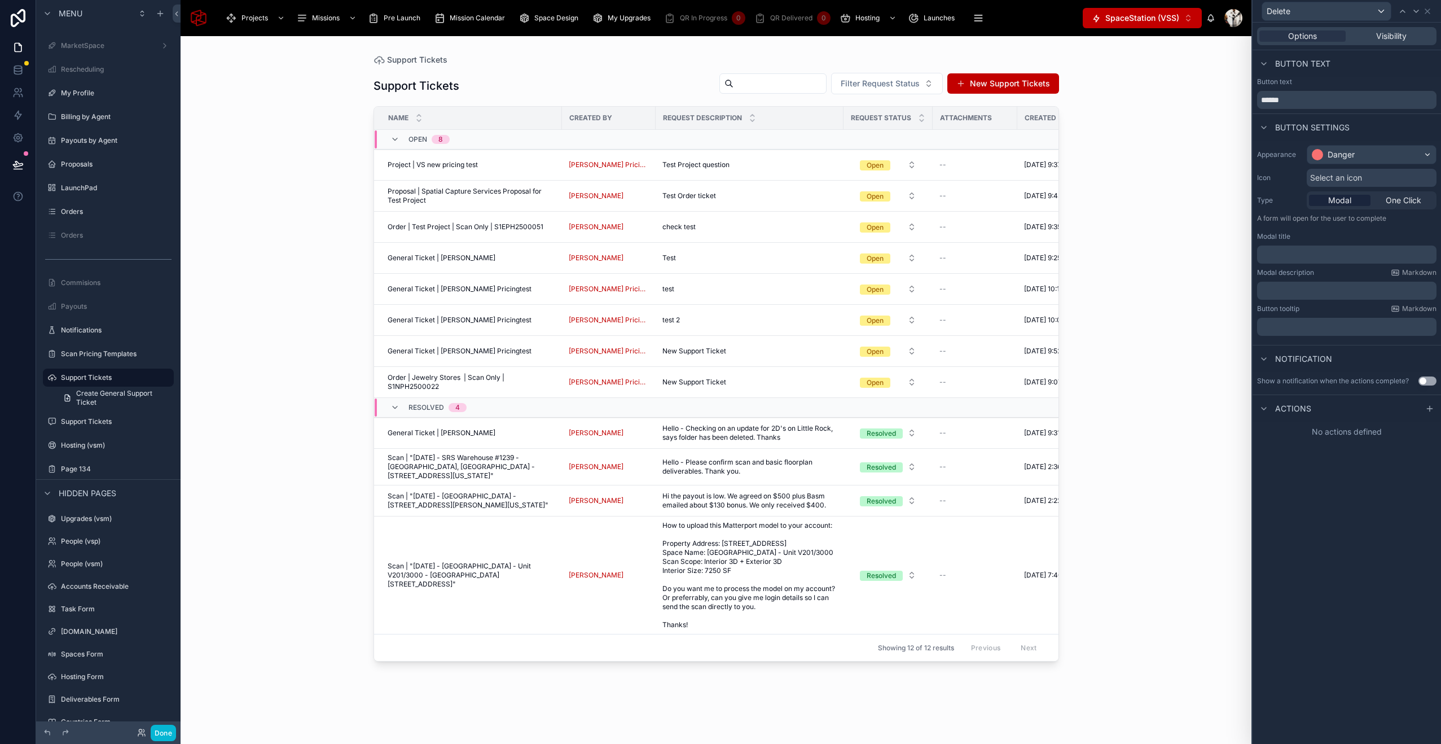
click at [1329, 257] on p "﻿" at bounding box center [1348, 254] width 173 height 11
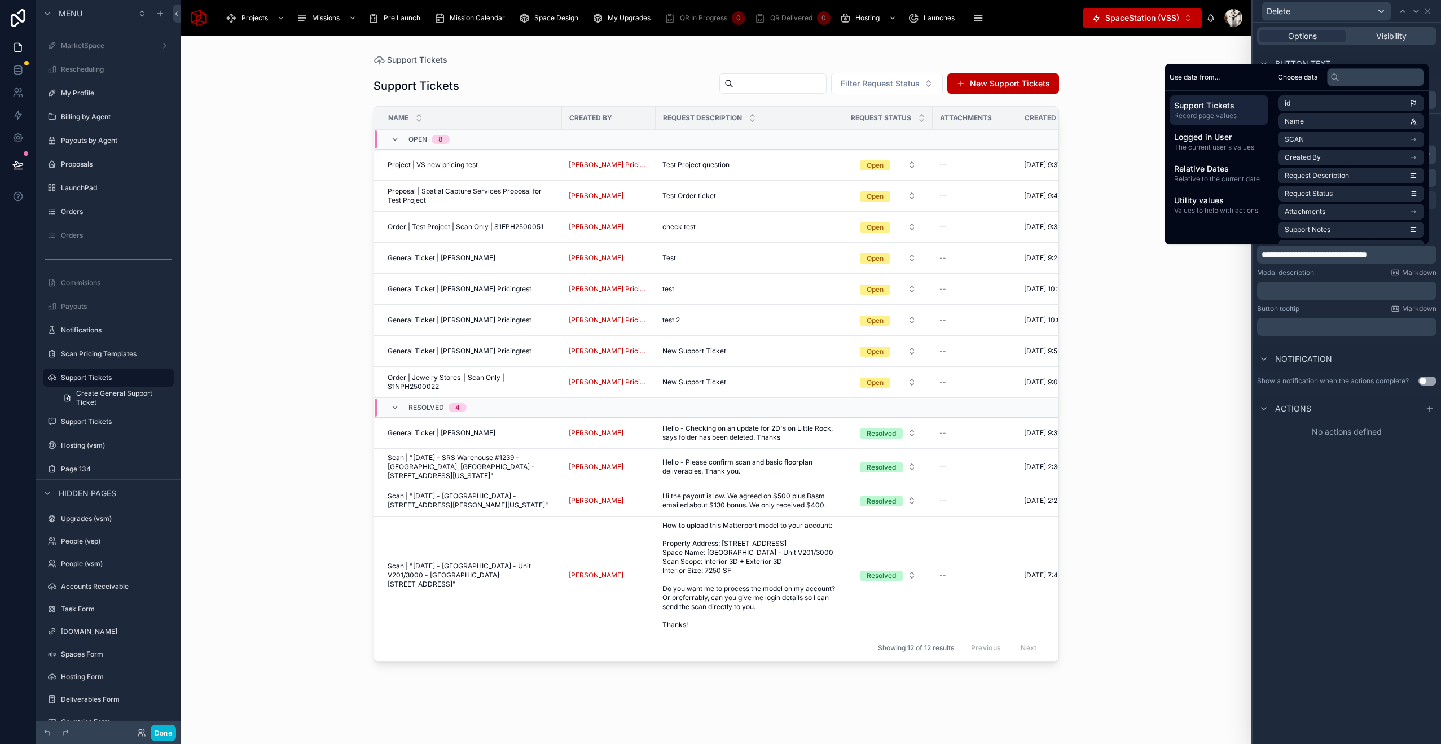
click at [1337, 469] on div "**********" at bounding box center [1347, 383] width 188 height 721
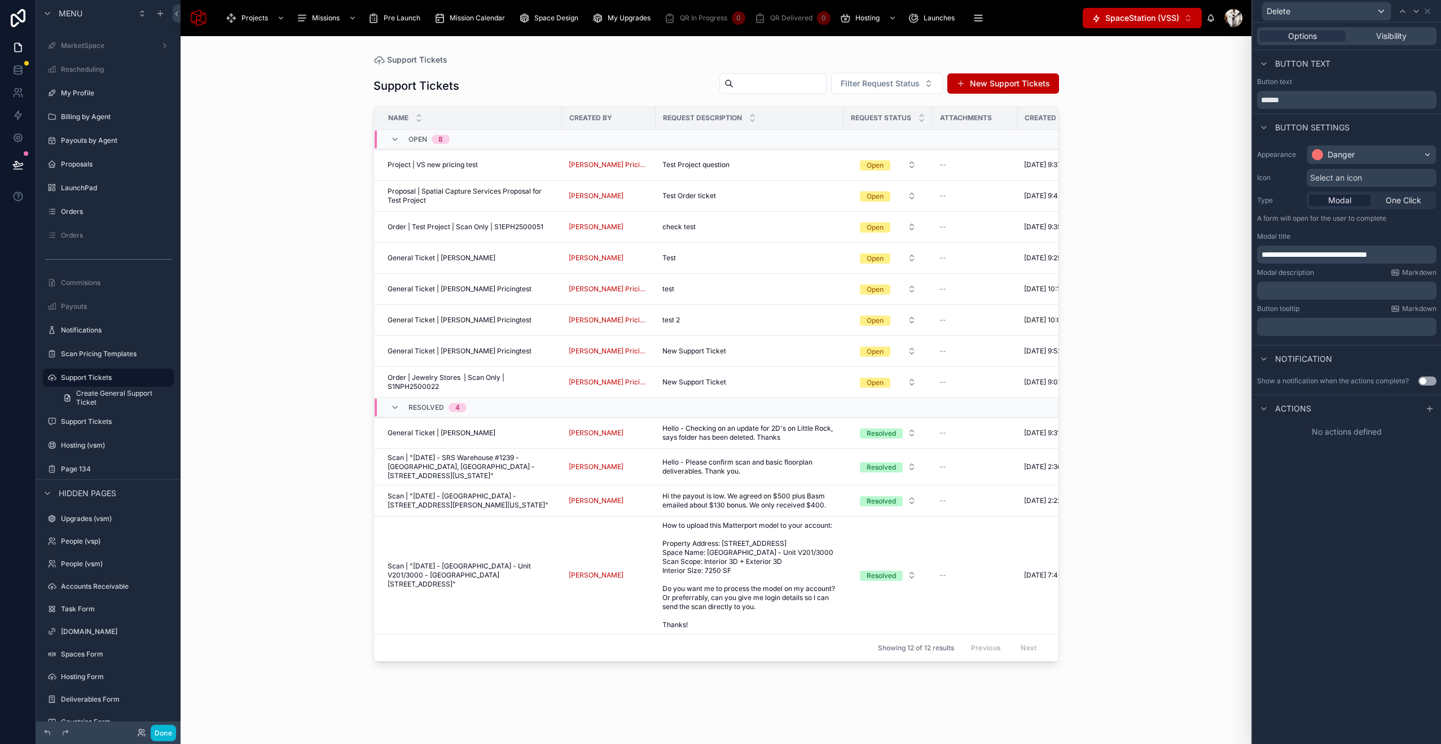
click at [1421, 407] on div "Actions" at bounding box center [1347, 407] width 188 height 27
click at [1425, 408] on icon at bounding box center [1429, 408] width 9 height 9
click at [1330, 459] on div "Select a type" at bounding box center [1346, 454] width 169 height 18
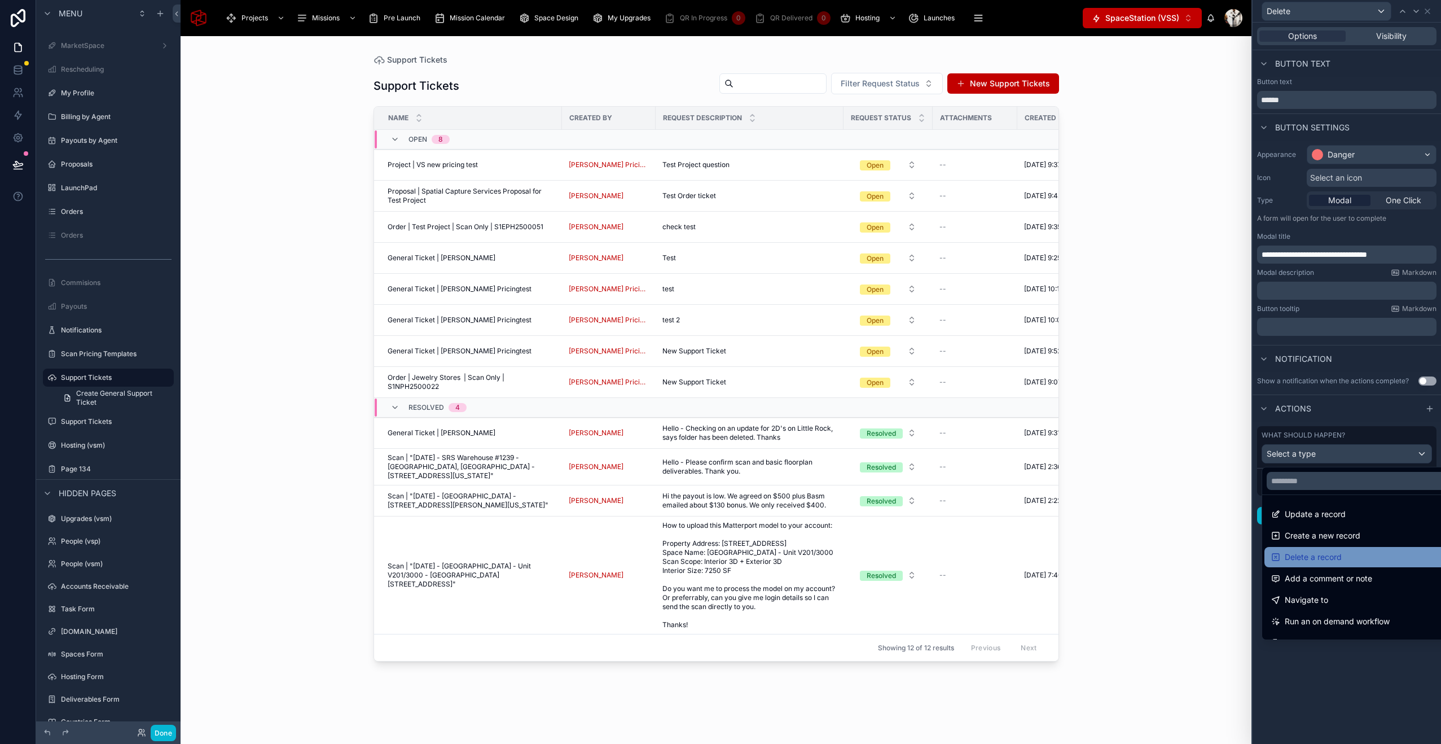
click at [1325, 564] on div "Delete a record" at bounding box center [1360, 557] width 191 height 20
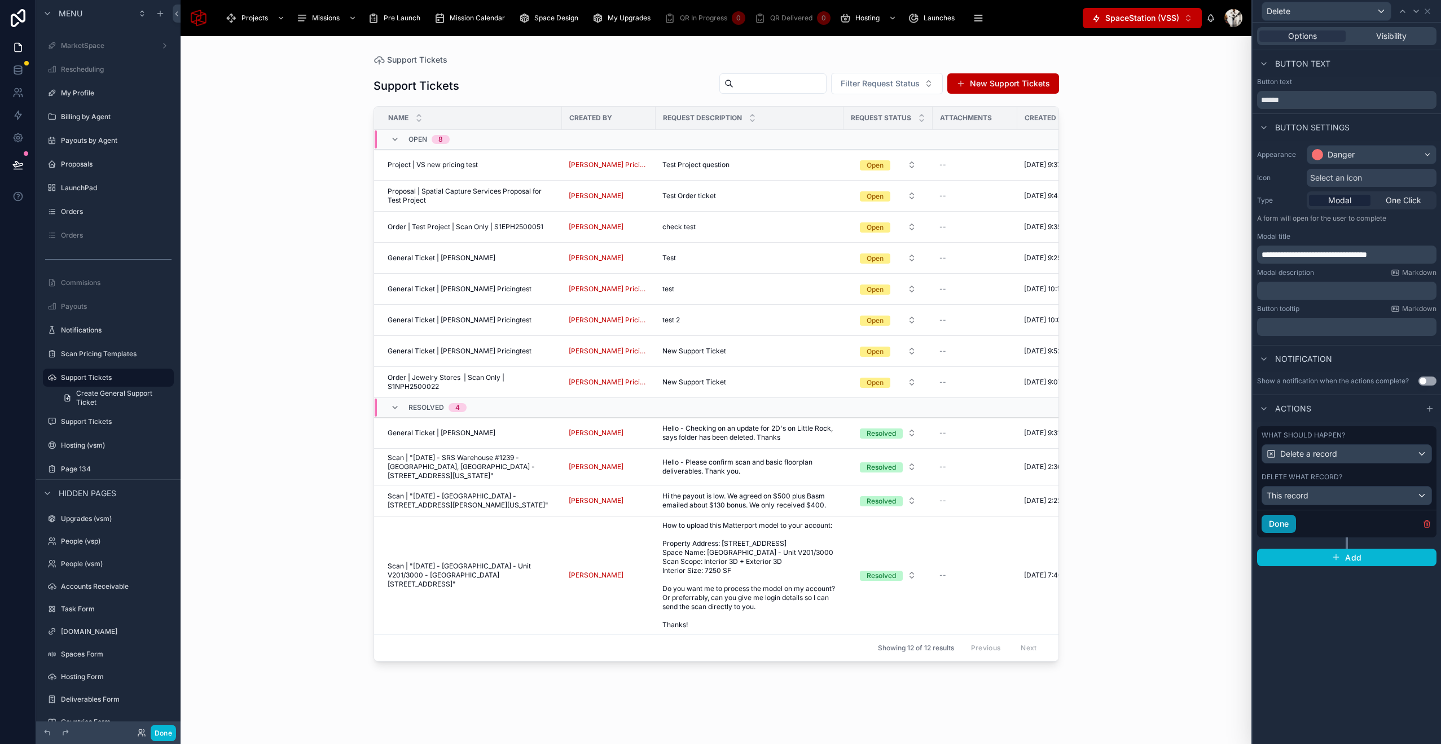
click at [1285, 525] on button "Done" at bounding box center [1279, 524] width 34 height 18
click at [1429, 9] on icon at bounding box center [1427, 11] width 5 height 5
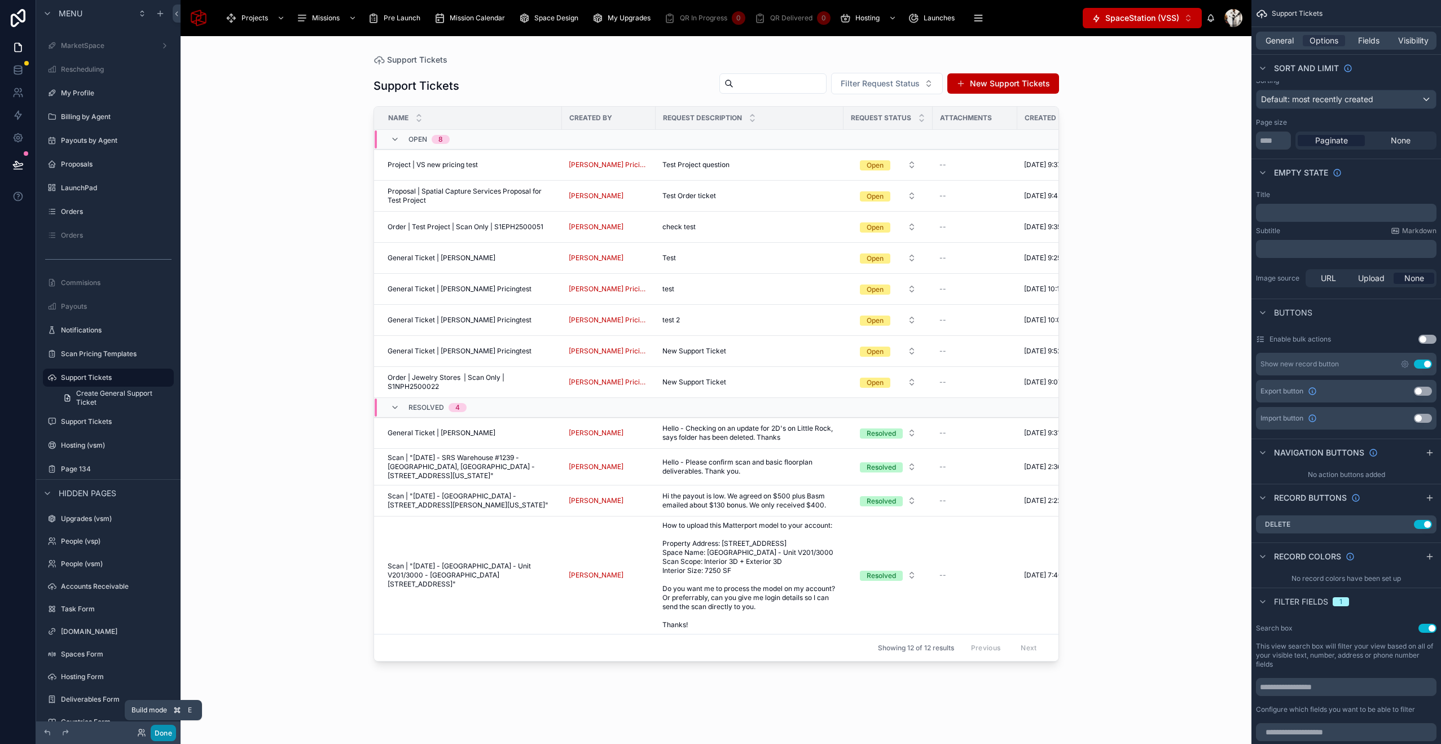
click at [169, 730] on button "Done" at bounding box center [163, 733] width 25 height 16
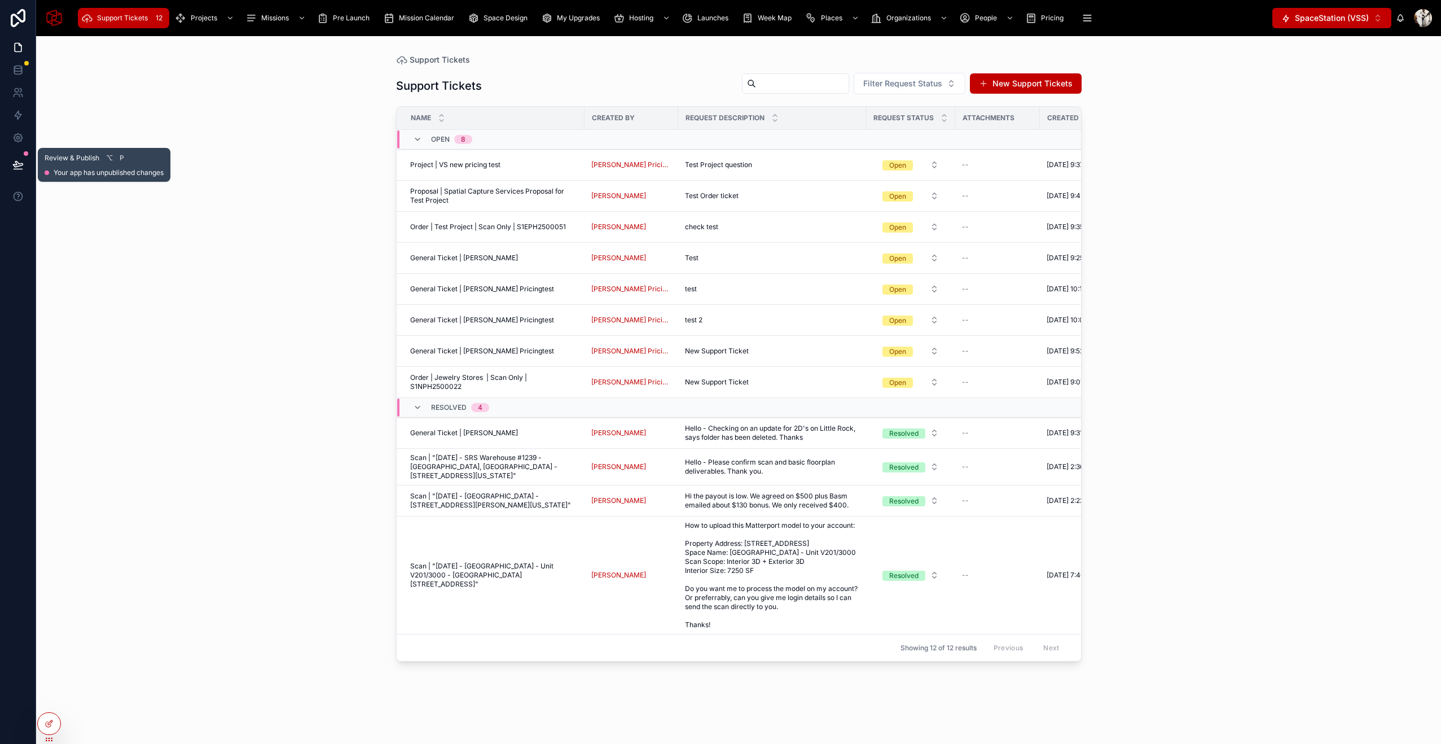
click at [14, 163] on icon at bounding box center [17, 164] width 11 height 11
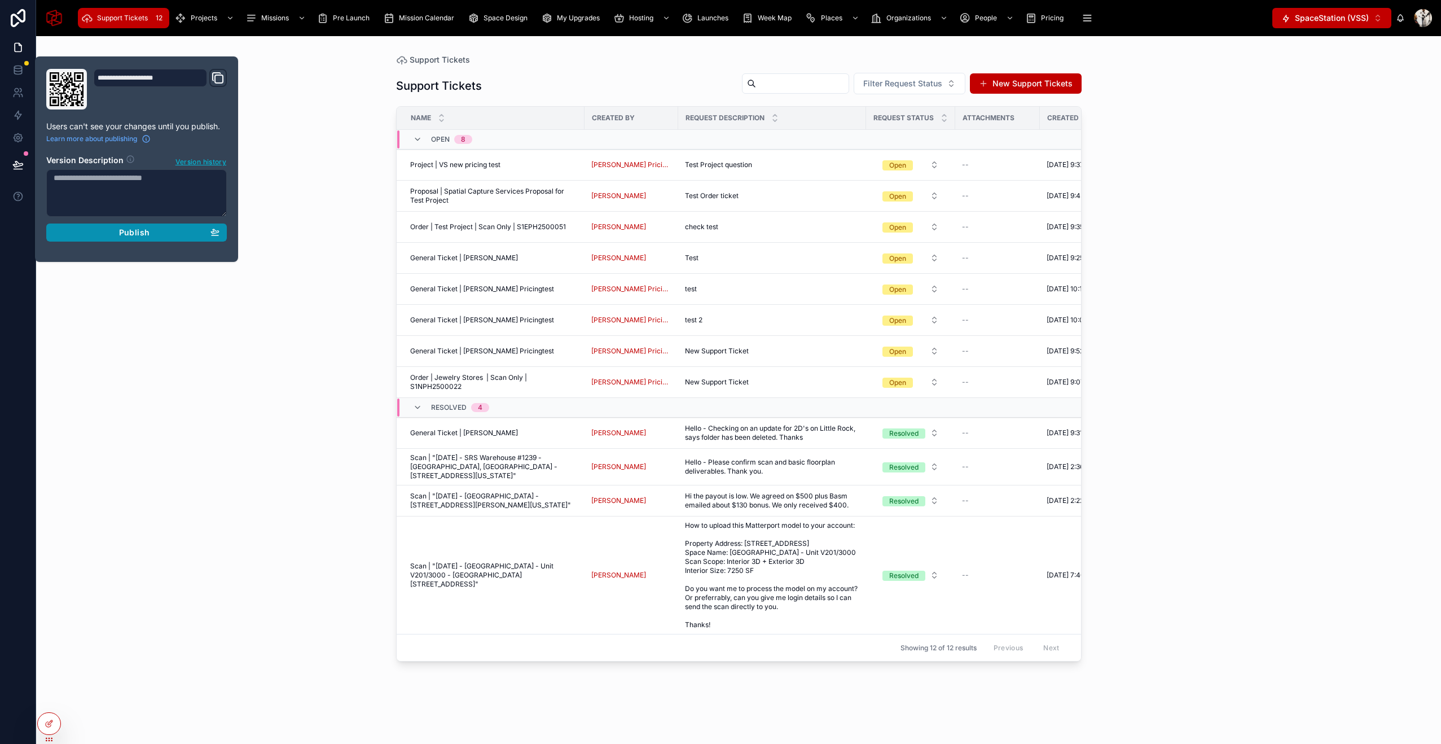
click at [181, 233] on div "Publish" at bounding box center [137, 232] width 166 height 10
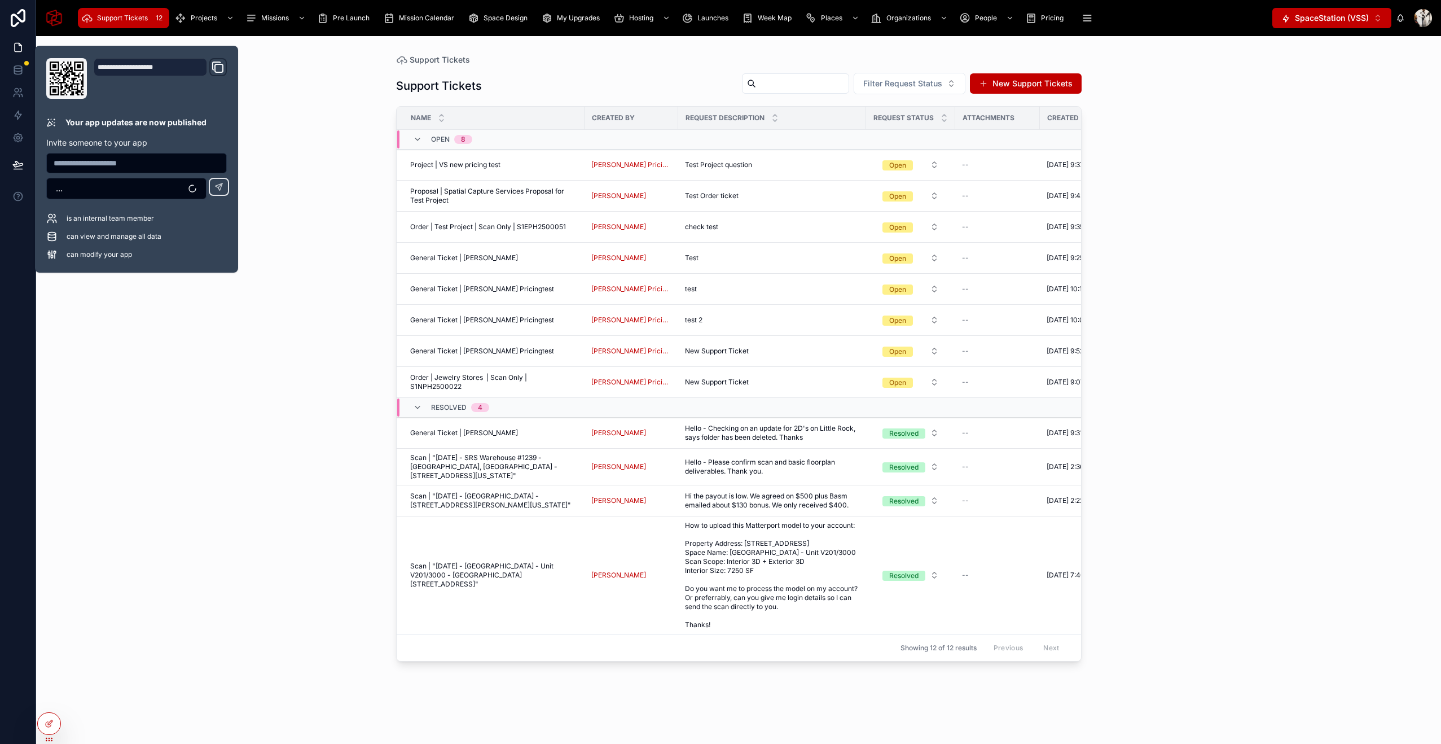
click at [1163, 204] on div "Support Tickets Support Tickets Filter Request Status New Support Tickets Name …" at bounding box center [738, 390] width 1405 height 708
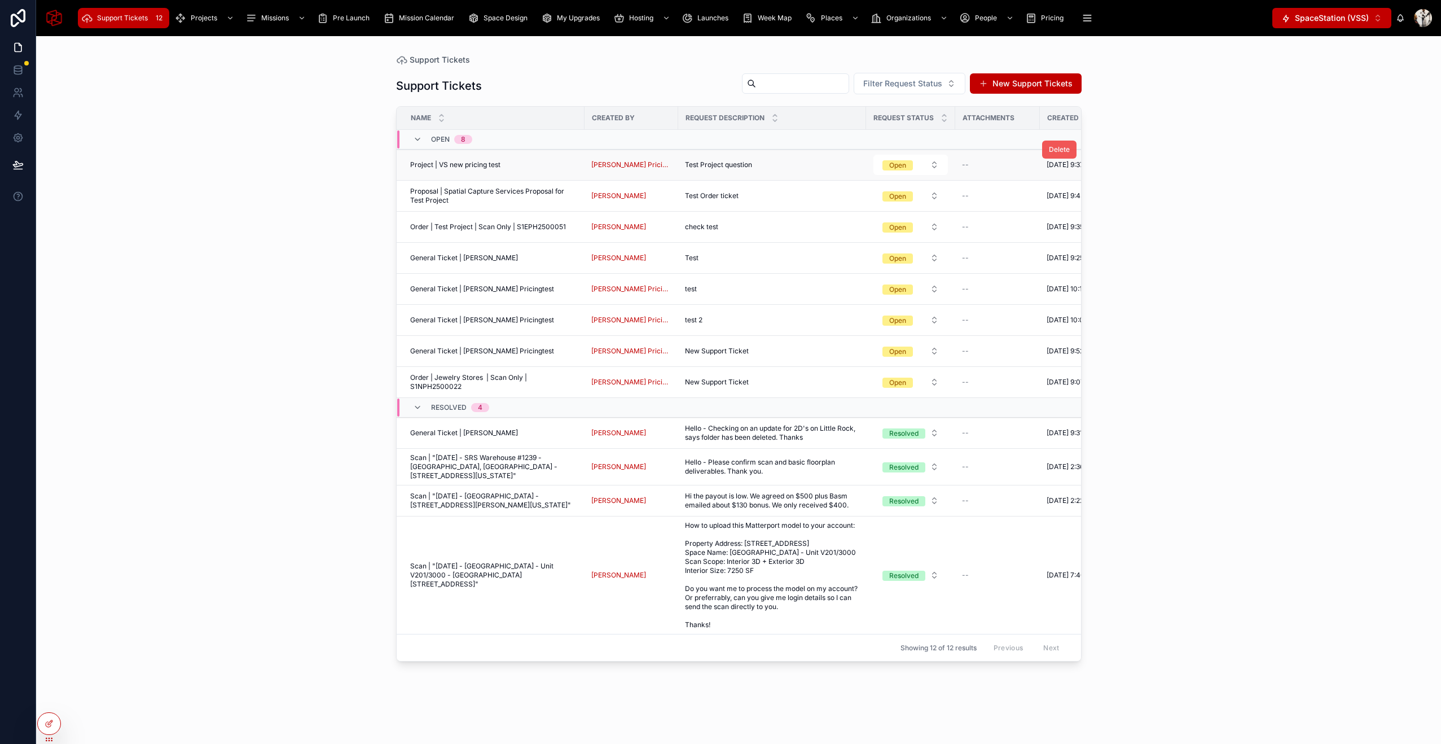
click at [1056, 150] on span "Delete" at bounding box center [1059, 149] width 21 height 9
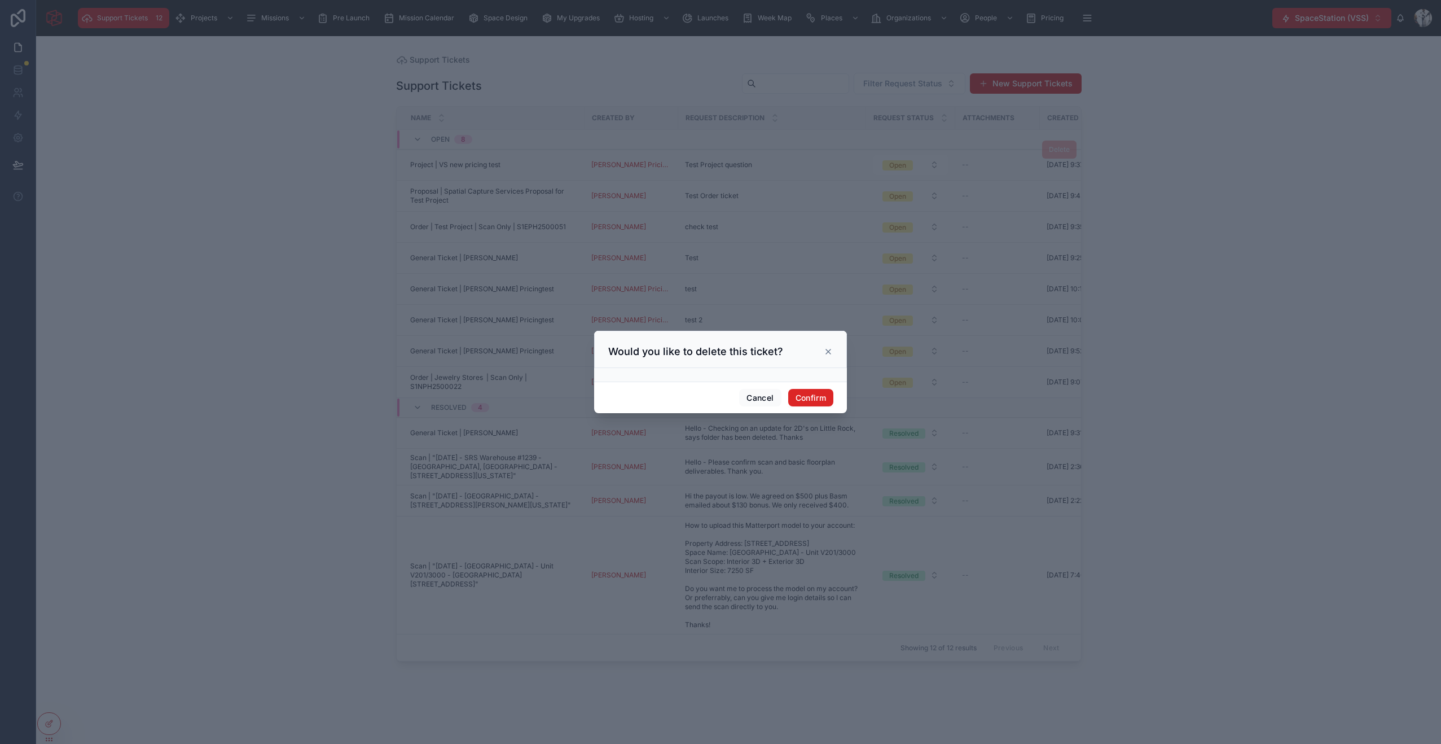
click at [818, 394] on button "Confirm" at bounding box center [810, 398] width 45 height 18
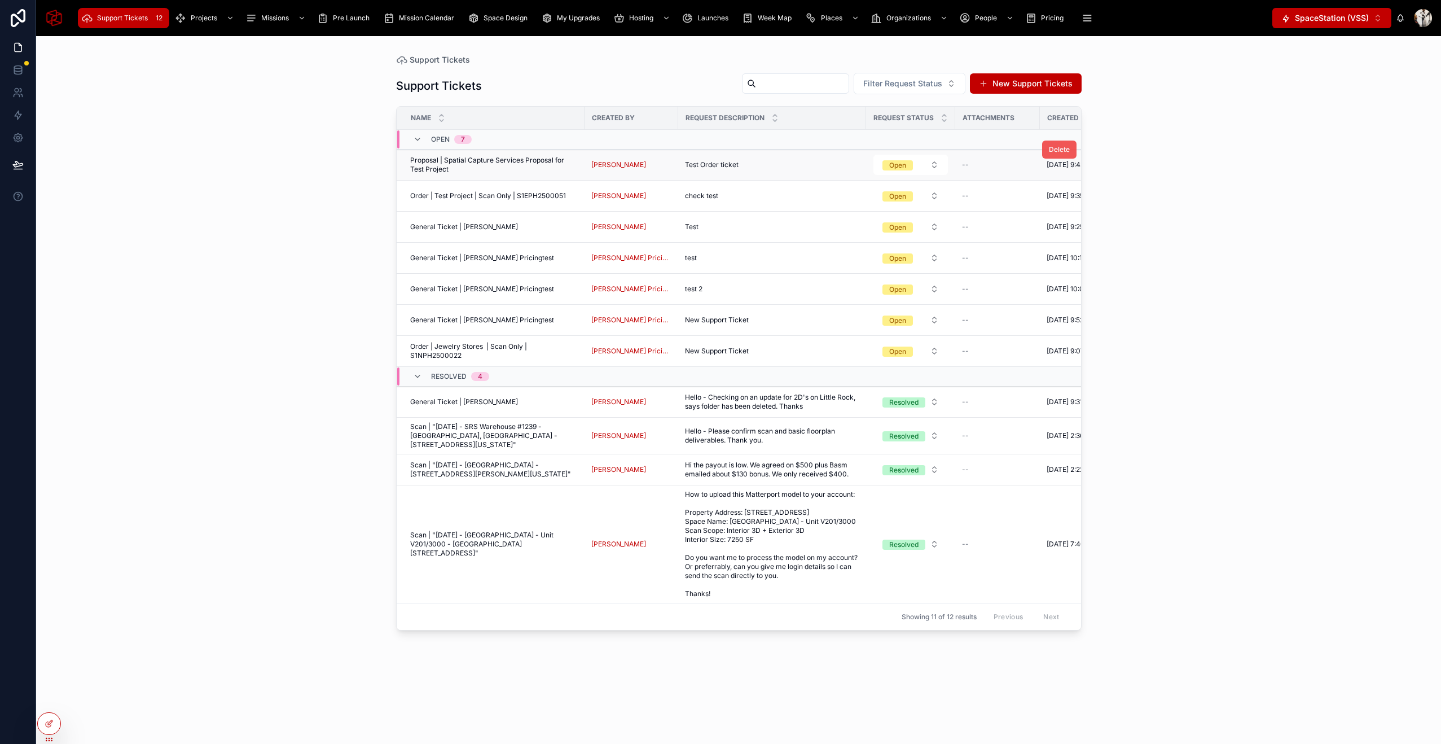
click at [1056, 146] on span "Delete" at bounding box center [1059, 149] width 21 height 9
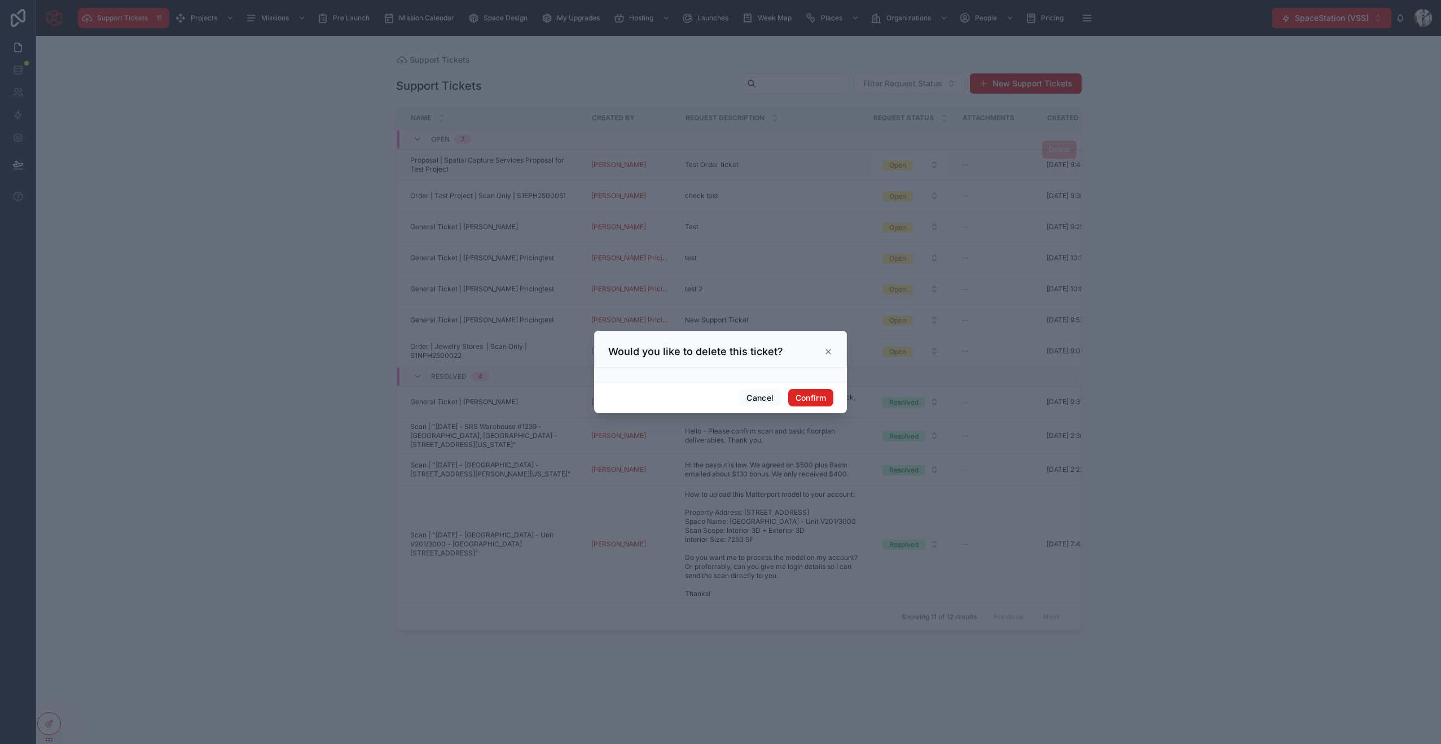
click at [800, 392] on button "Confirm" at bounding box center [810, 398] width 45 height 18
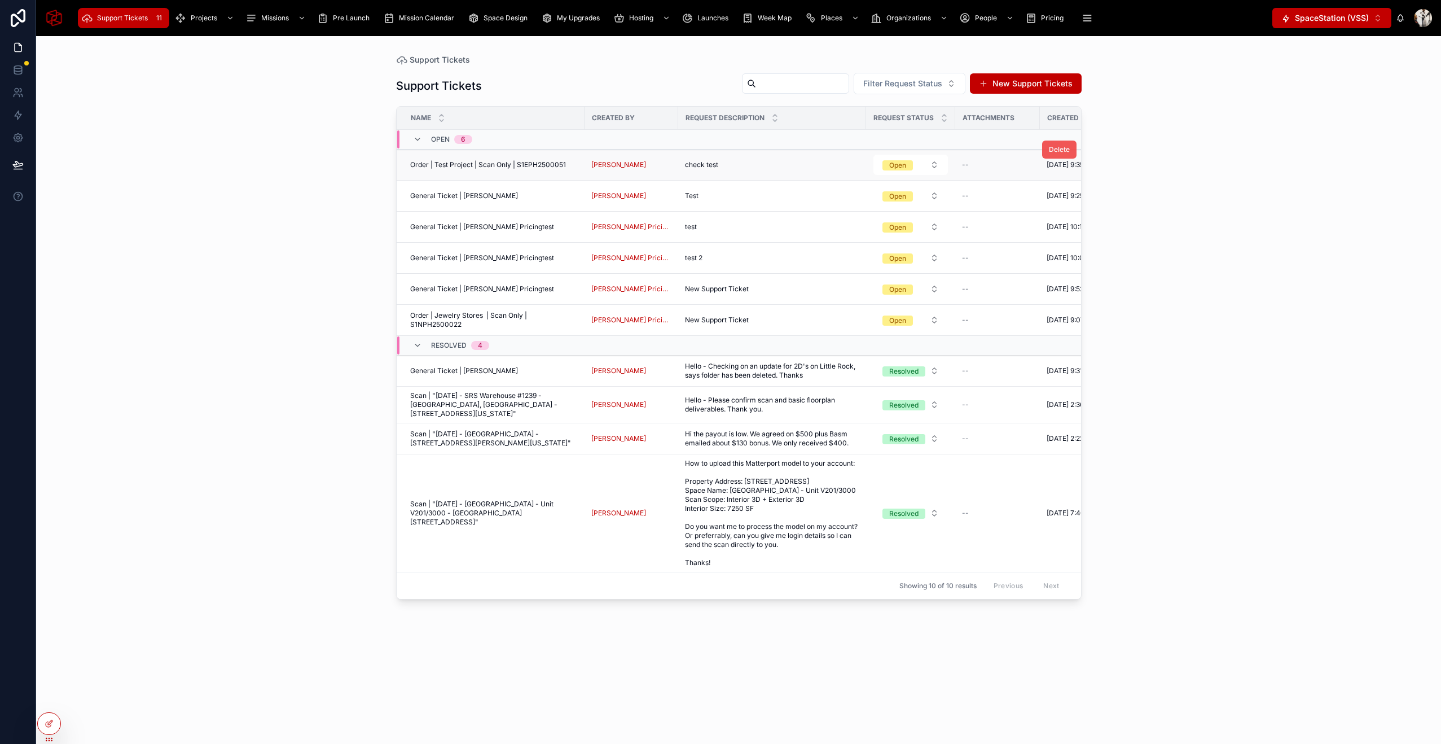
click at [1058, 152] on span "Delete" at bounding box center [1059, 149] width 21 height 9
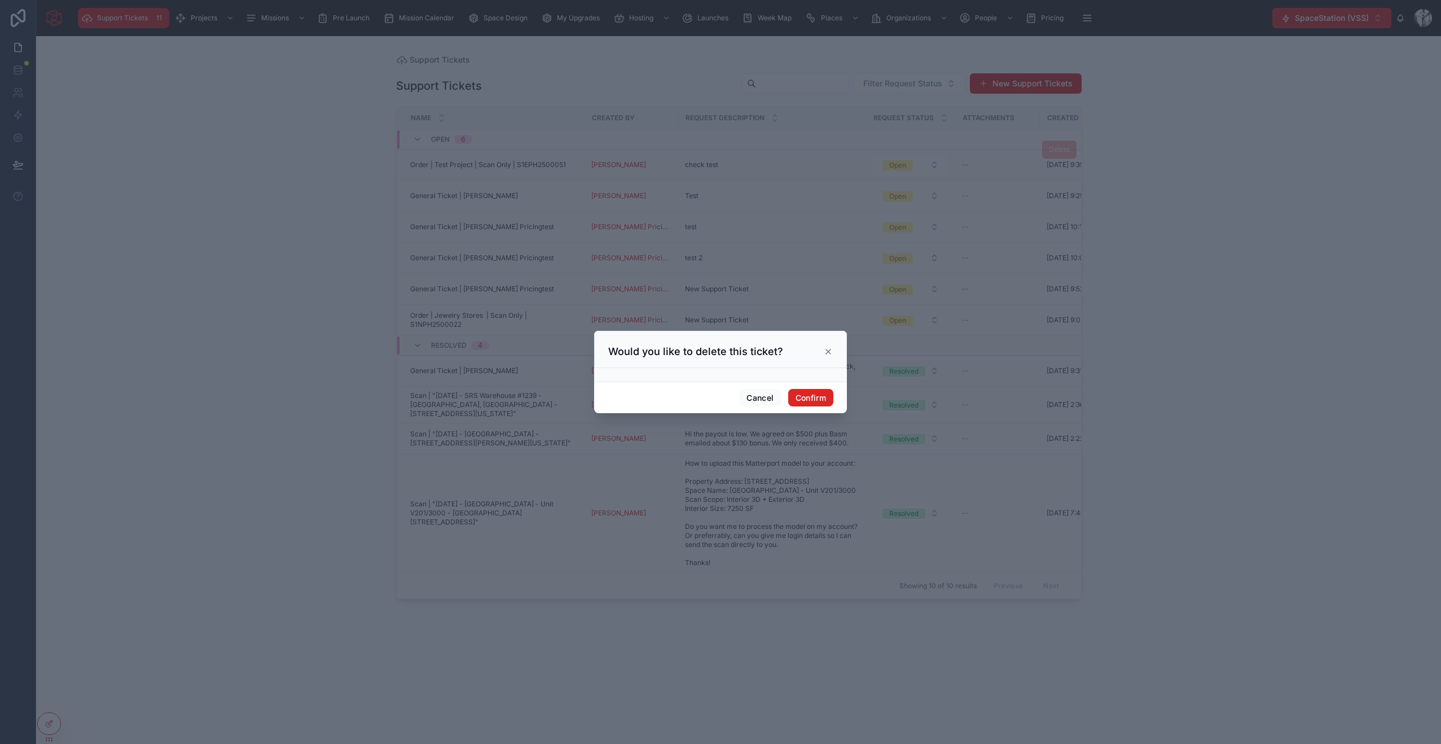
click at [808, 398] on button "Confirm" at bounding box center [810, 398] width 45 height 18
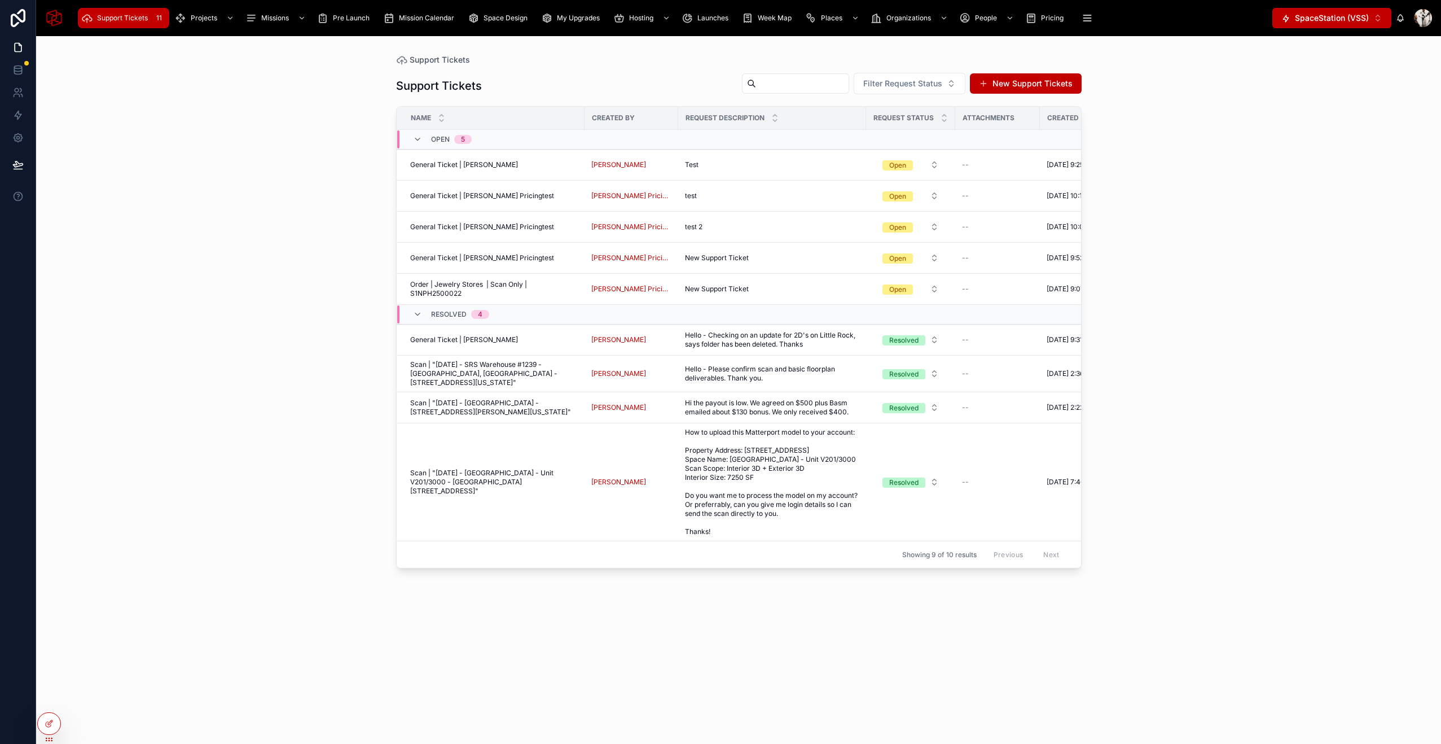
click at [1056, 150] on tr "General Ticket | [PERSON_NAME] General Ticket | Basm Mohsen Basm Mohsen Test Te…" at bounding box center [804, 165] width 814 height 31
click at [0, 0] on span "Delete" at bounding box center [0, 0] width 0 height 0
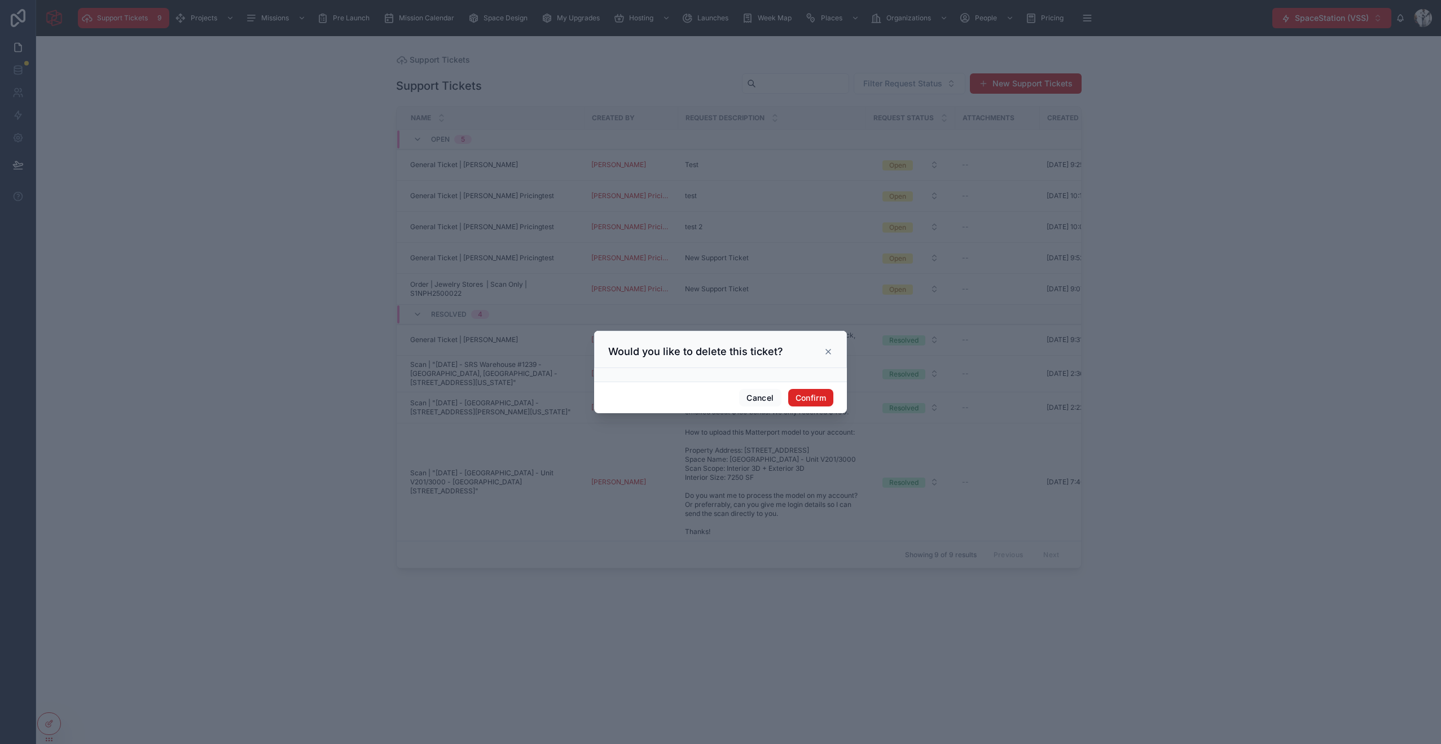
click at [809, 394] on button "Confirm" at bounding box center [810, 398] width 45 height 18
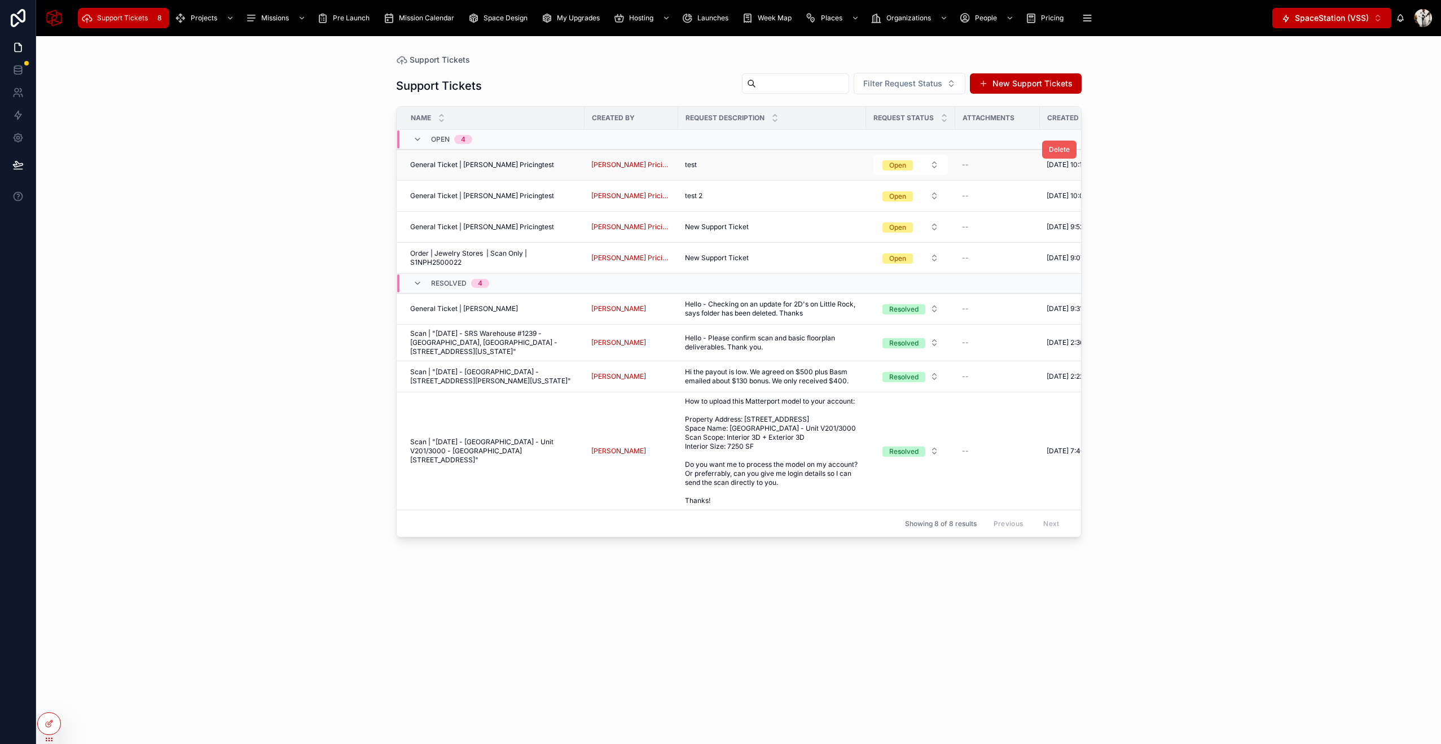
click at [1058, 150] on span "Delete" at bounding box center [1059, 149] width 21 height 9
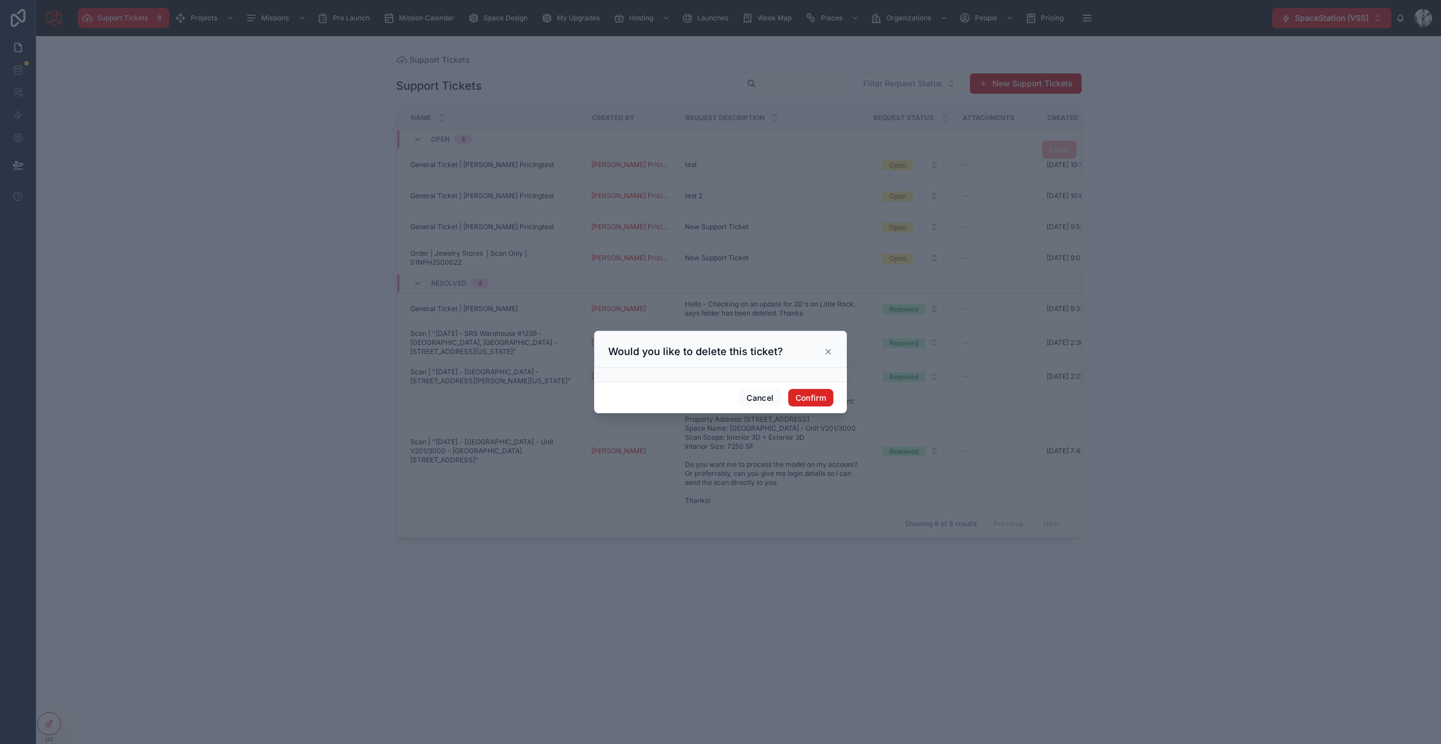
click at [806, 394] on button "Confirm" at bounding box center [810, 398] width 45 height 18
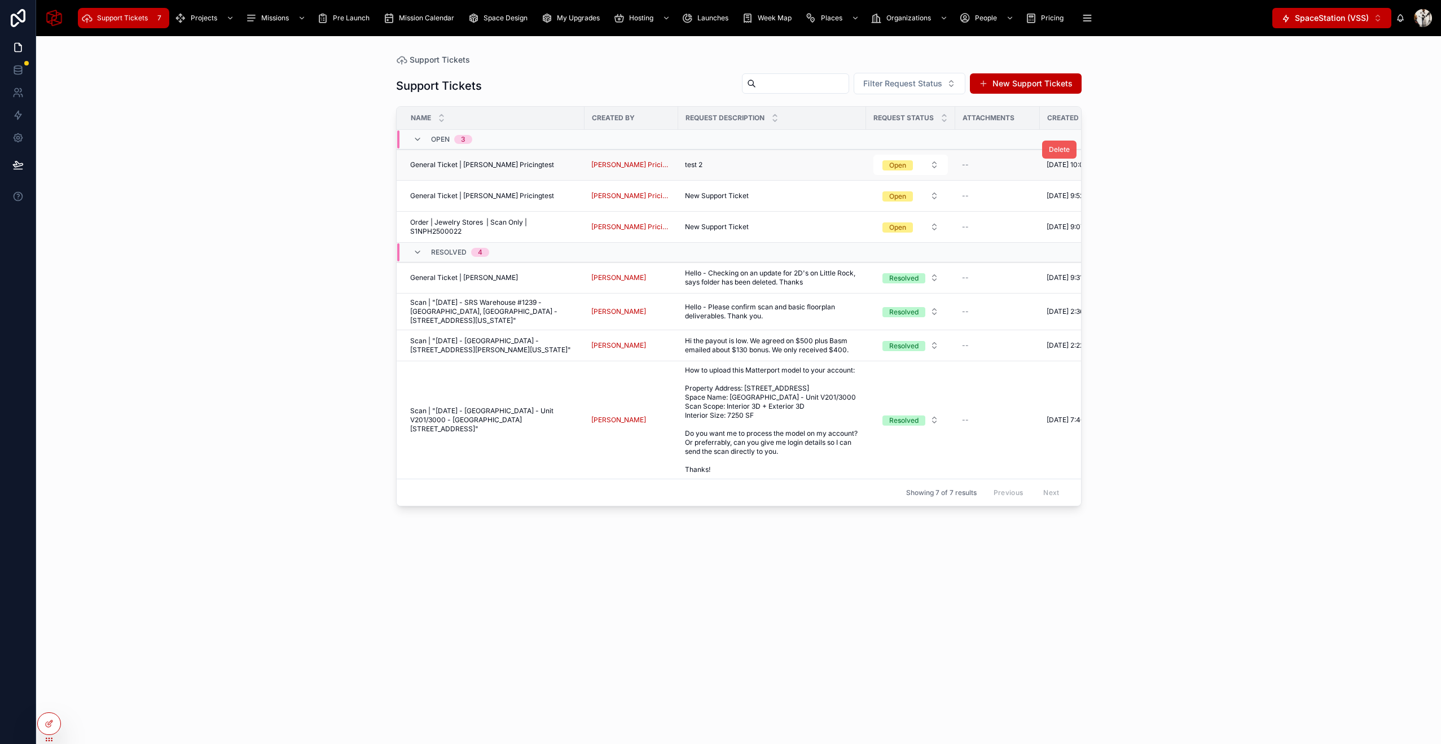
click at [1072, 151] on button "Delete" at bounding box center [1059, 150] width 34 height 18
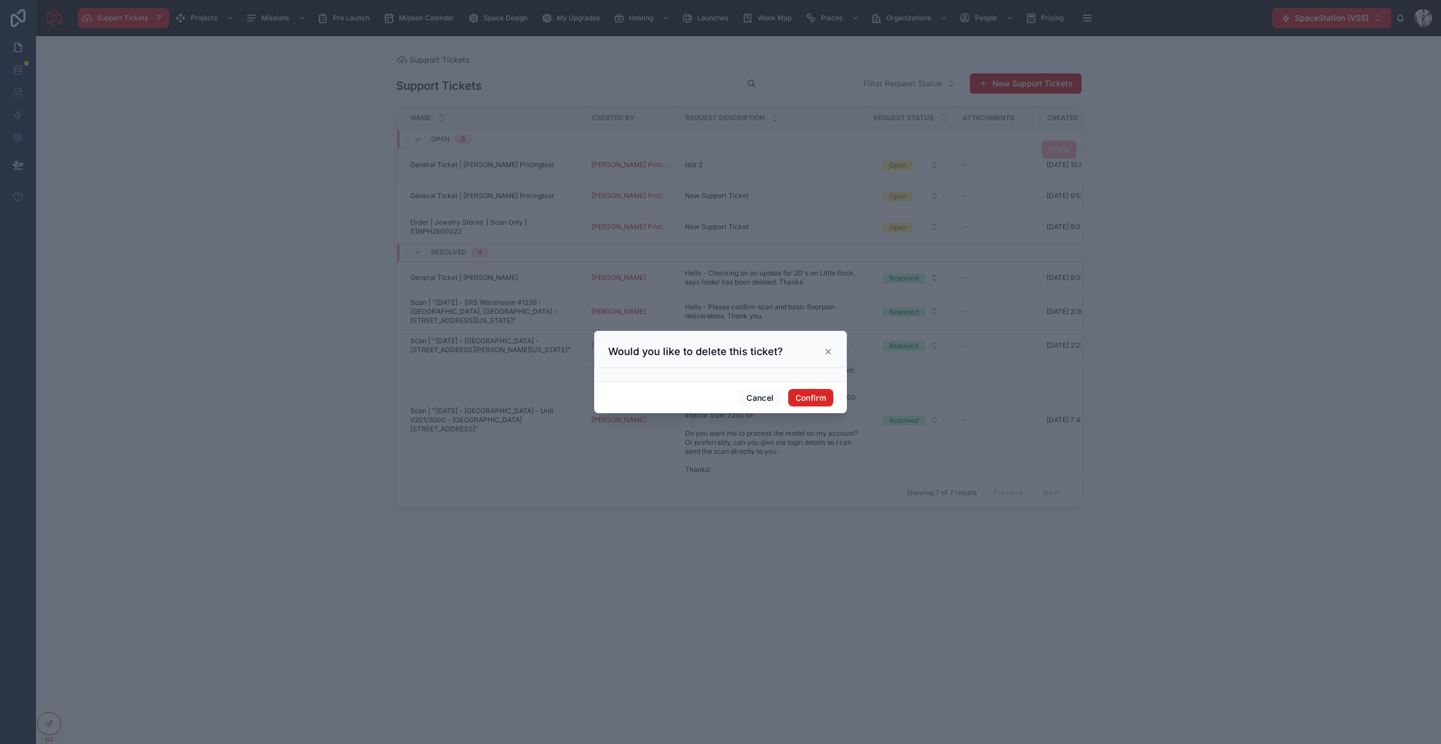
click at [813, 394] on button "Confirm" at bounding box center [810, 398] width 45 height 18
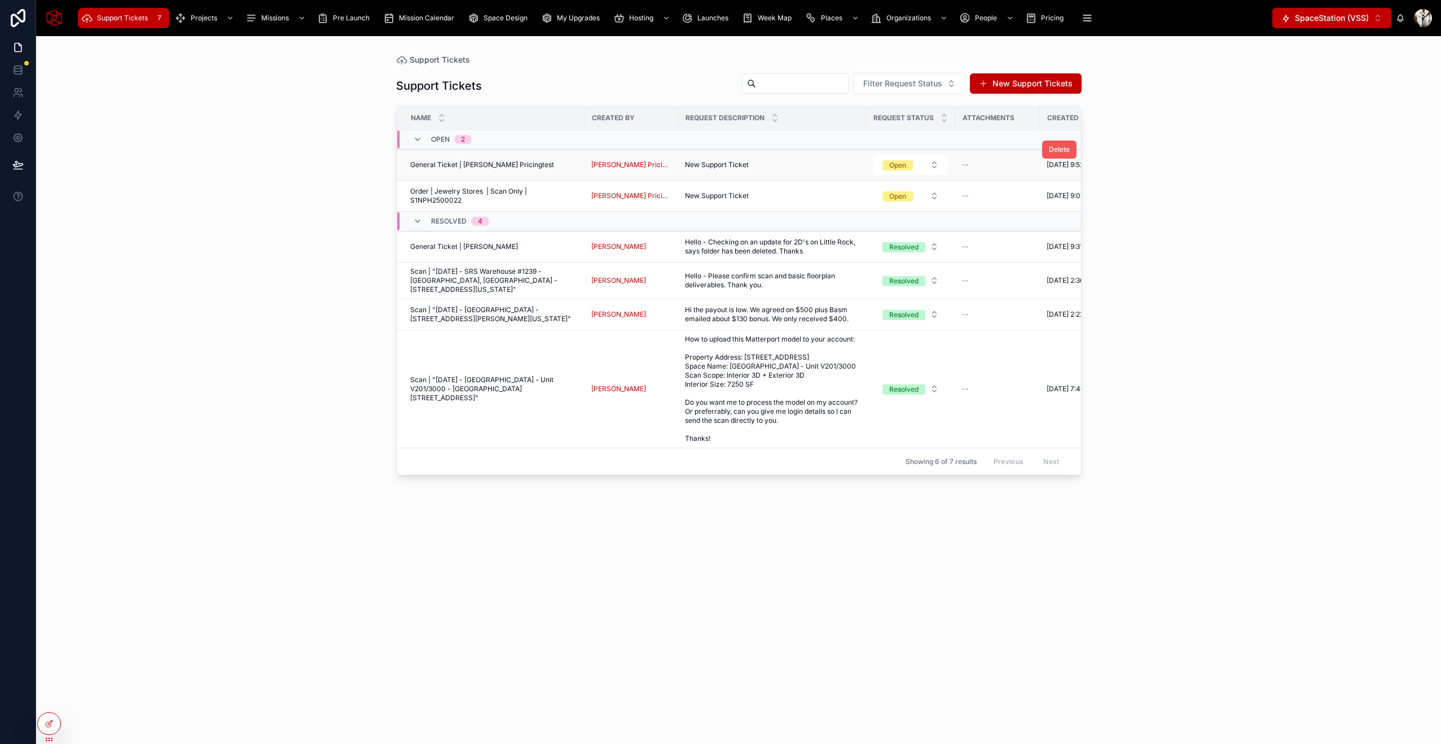
click at [1058, 149] on span "Delete" at bounding box center [1059, 149] width 21 height 9
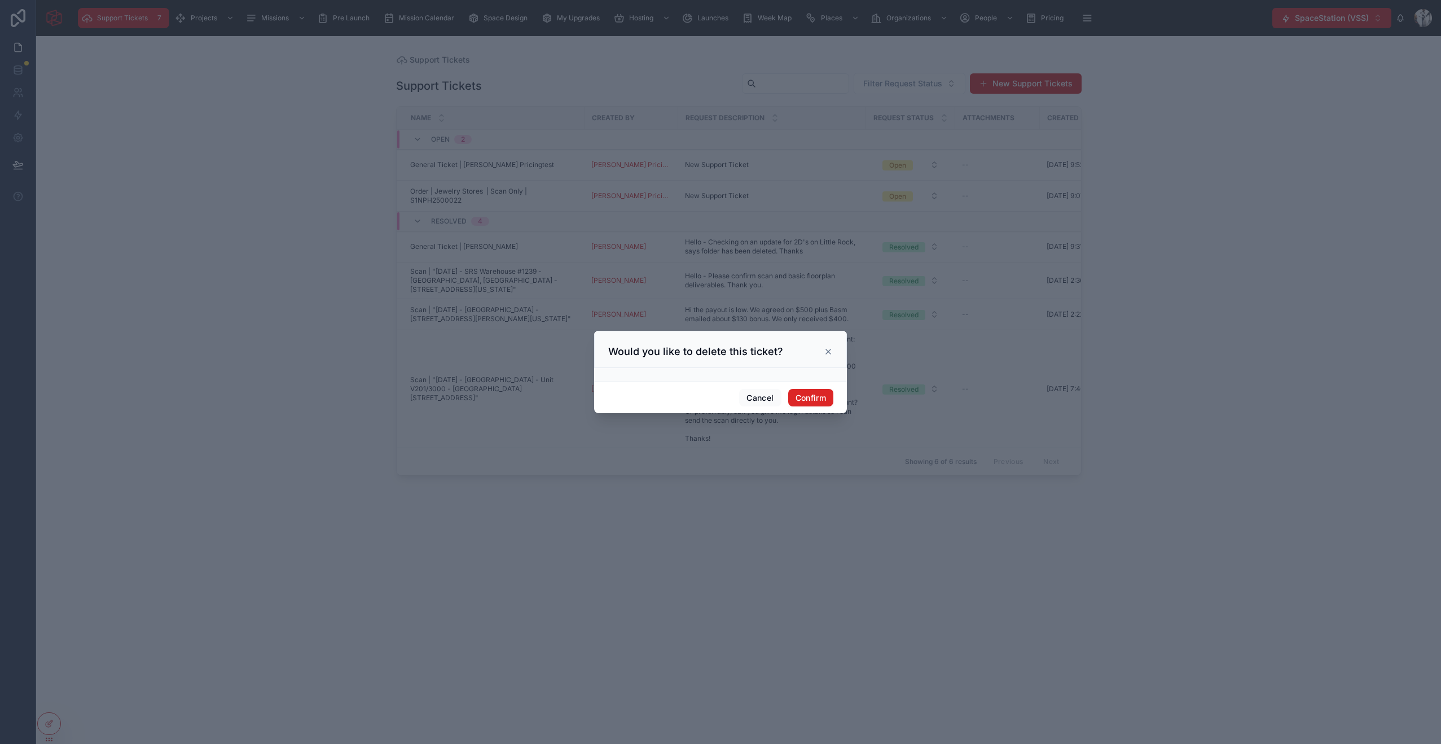
click at [813, 401] on button "Confirm" at bounding box center [810, 398] width 45 height 18
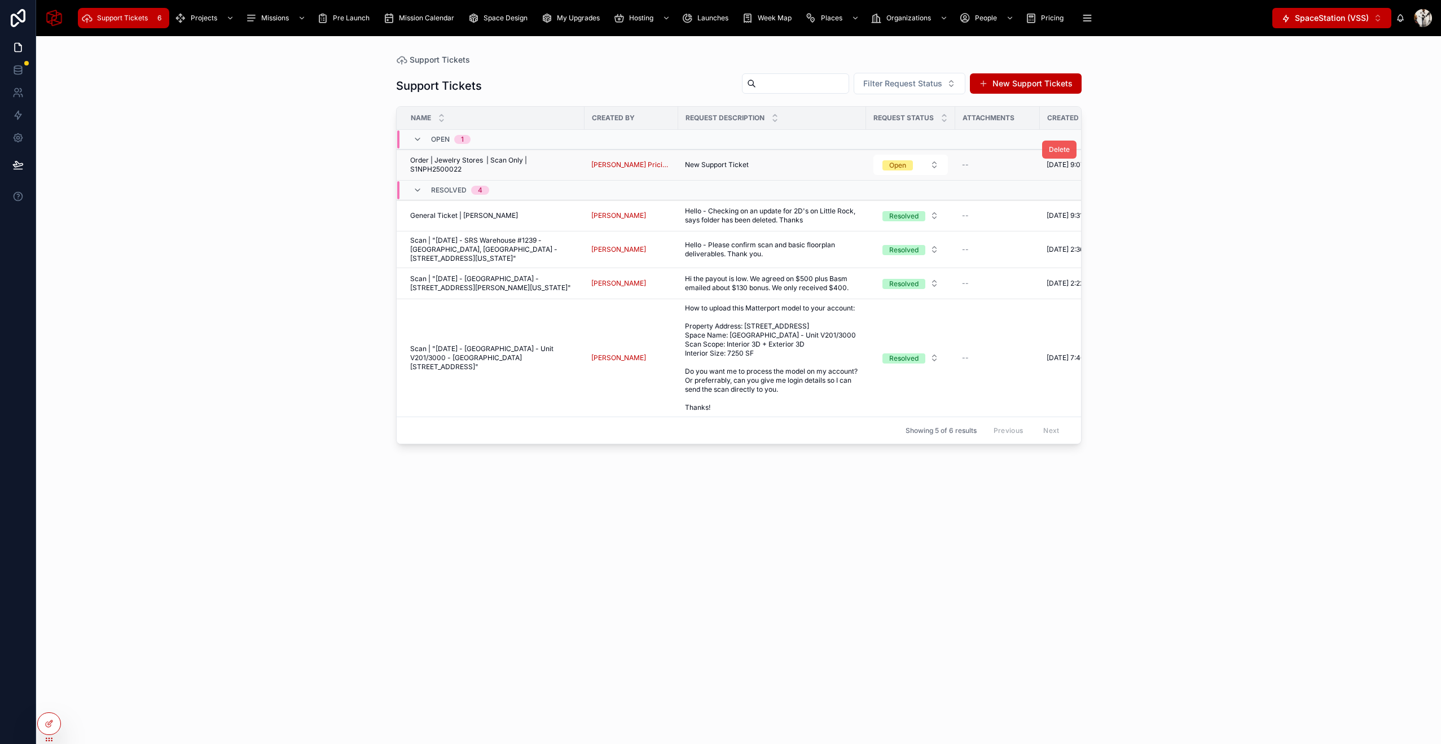
click at [1059, 151] on span "Delete" at bounding box center [1059, 149] width 21 height 9
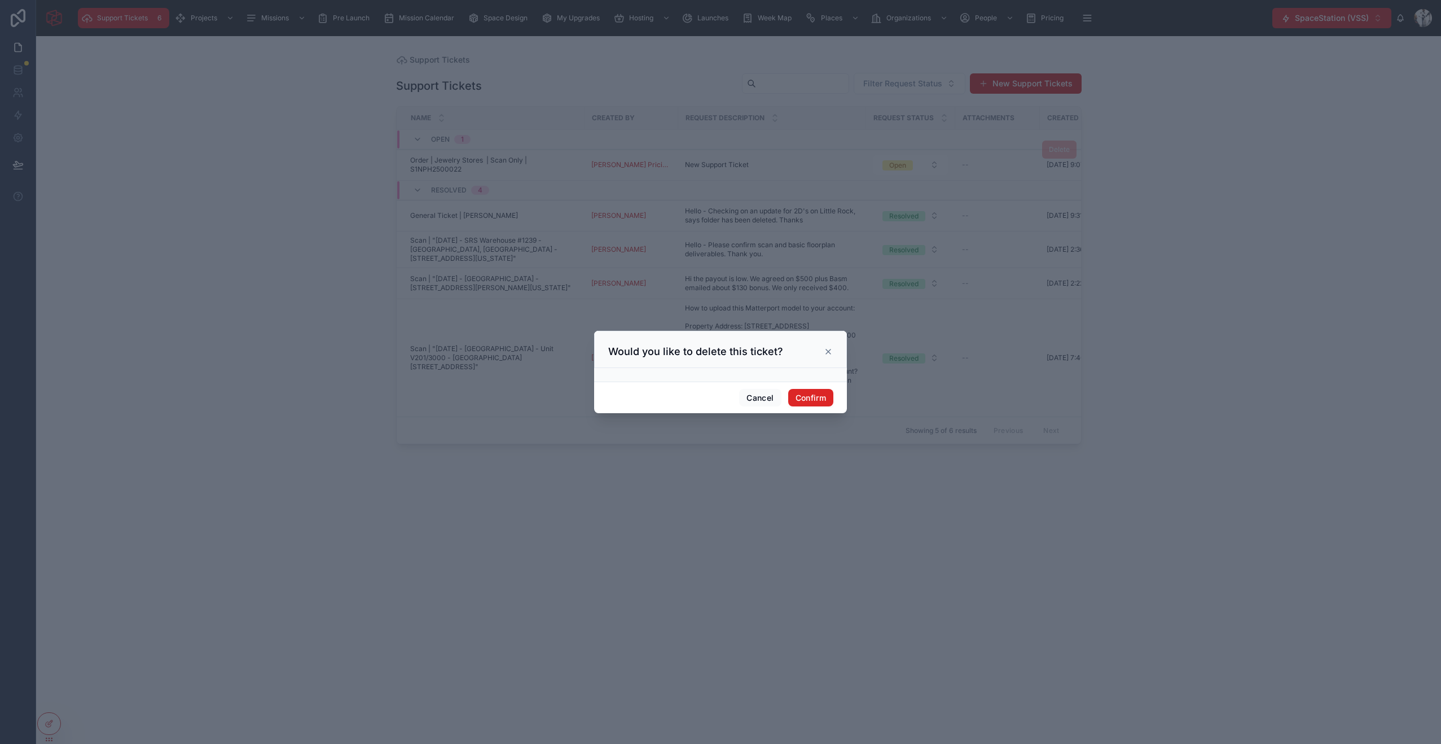
click at [821, 402] on button "Confirm" at bounding box center [810, 398] width 45 height 18
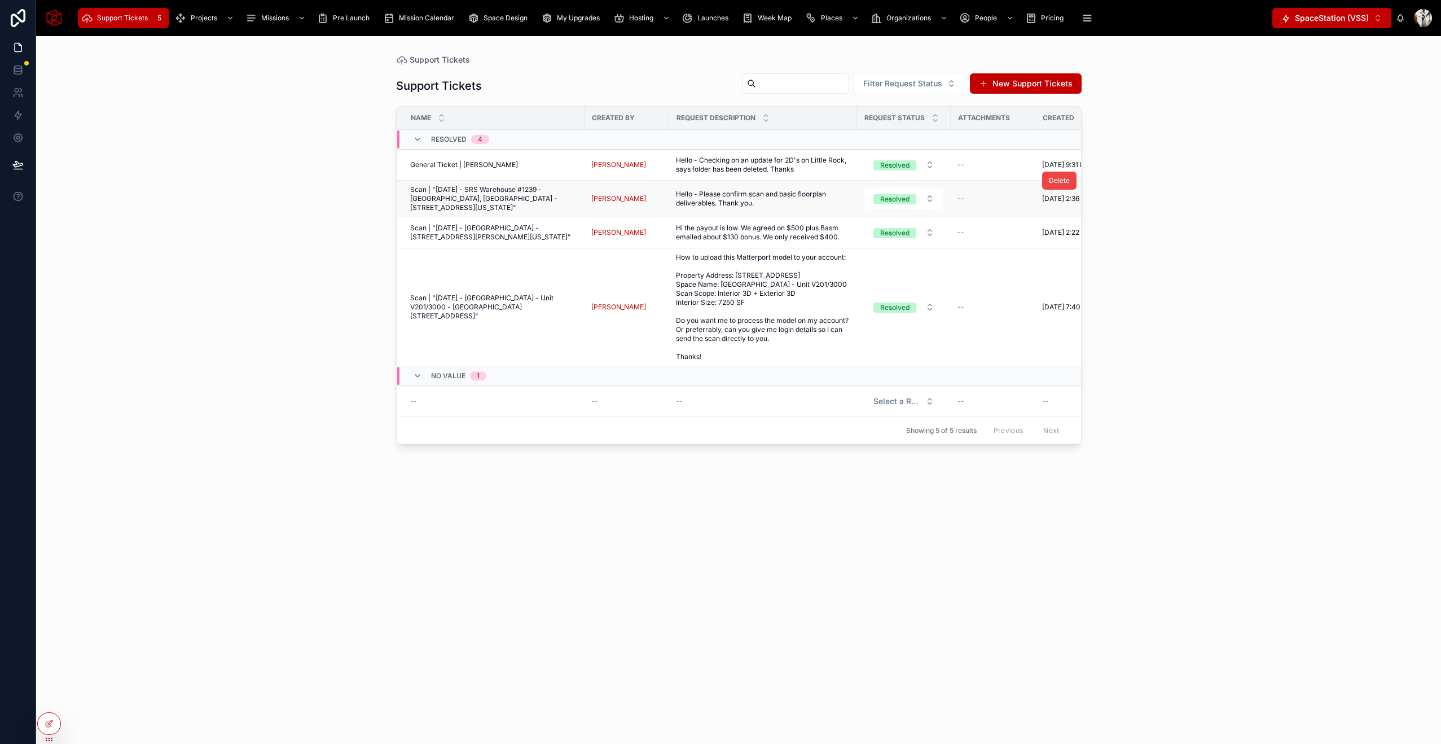
click at [737, 199] on span "Hello - Please confirm scan and basic floorplan deliverables. Thank you." at bounding box center [763, 199] width 174 height 18
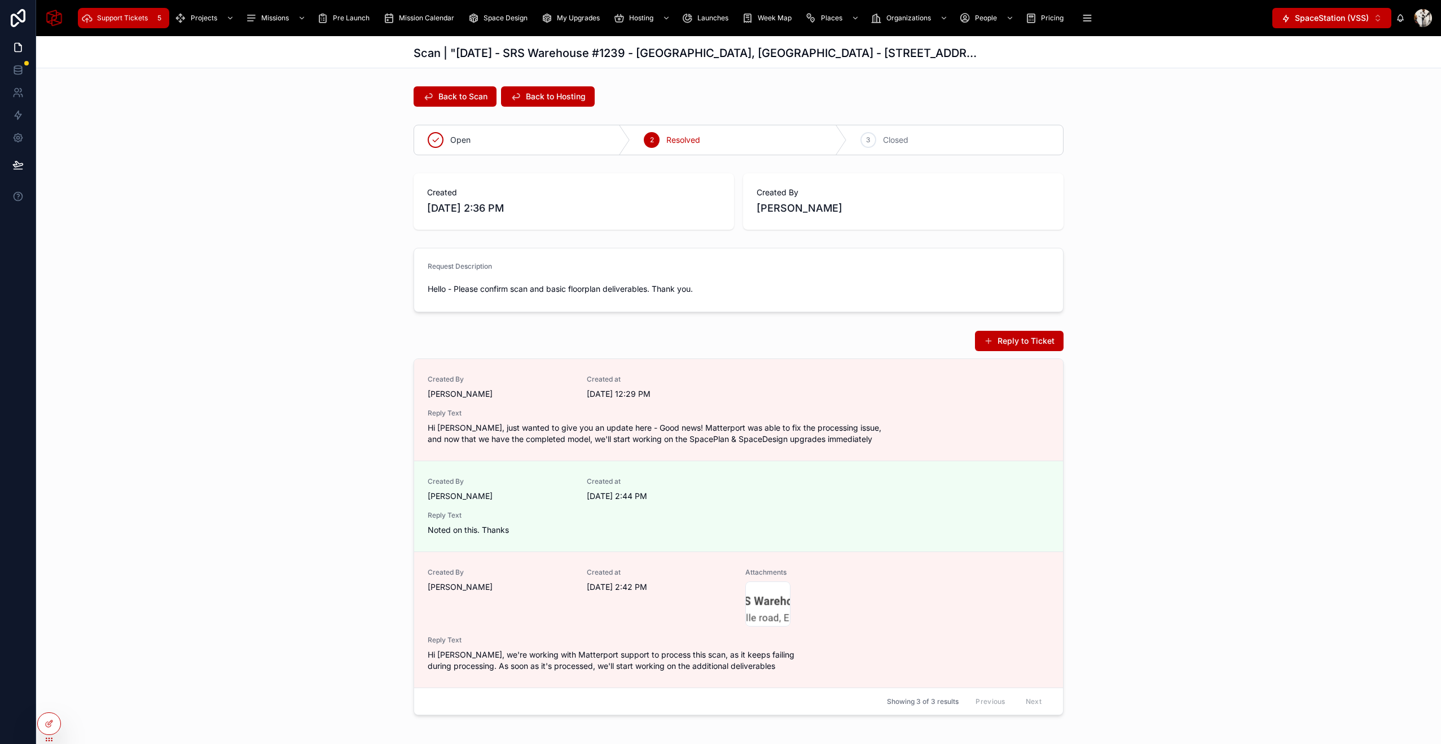
click at [116, 16] on span "Support Tickets" at bounding box center [122, 18] width 51 height 9
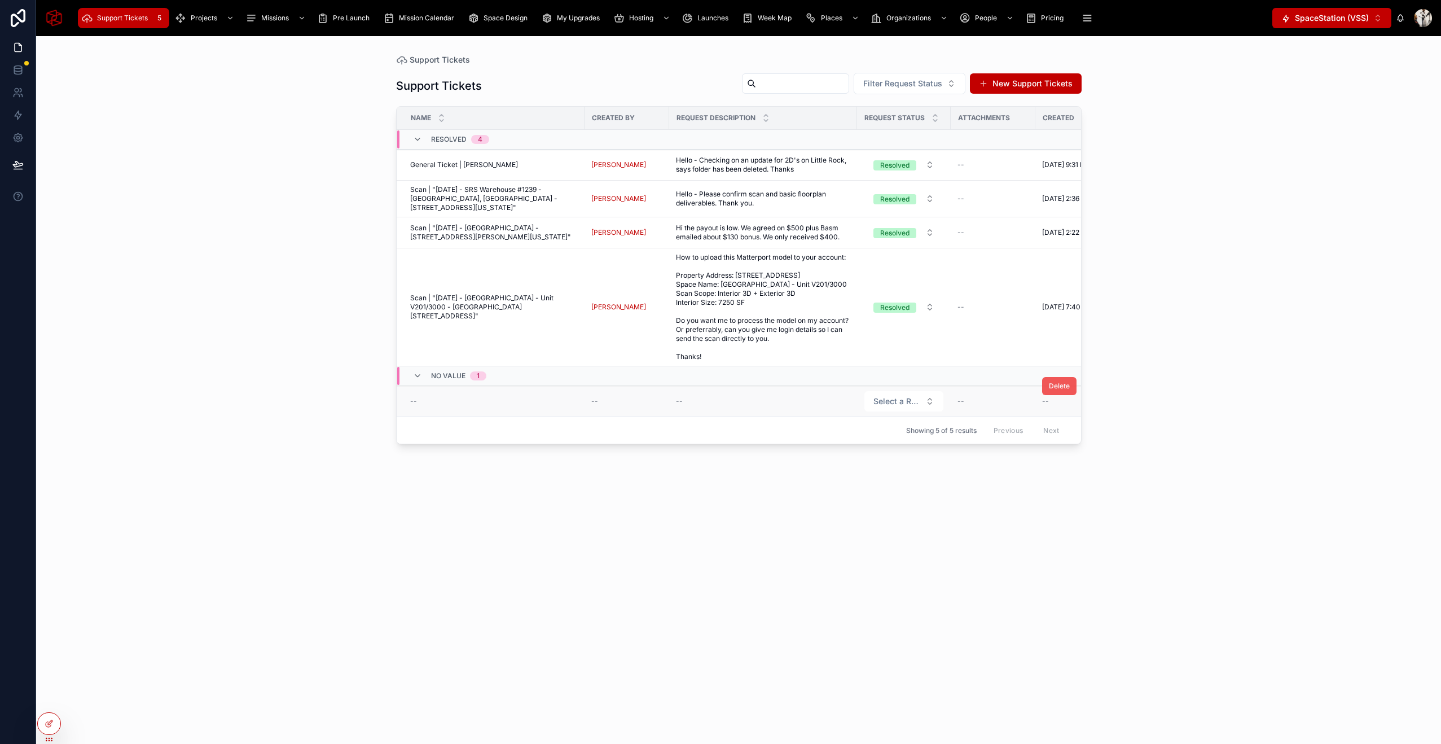
click at [1061, 391] on span "Delete" at bounding box center [1059, 385] width 21 height 9
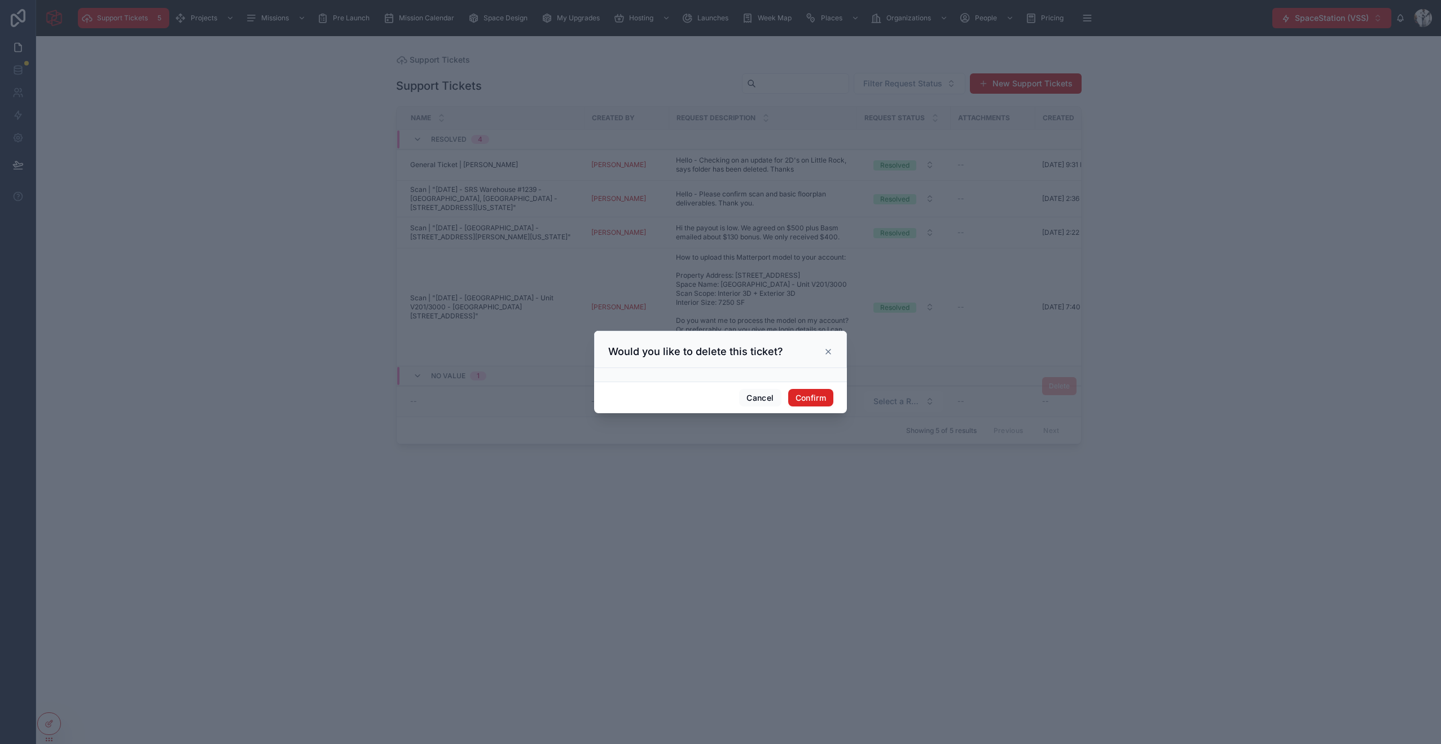
click at [819, 400] on button "Confirm" at bounding box center [810, 398] width 45 height 18
